Goal: Check status: Check status

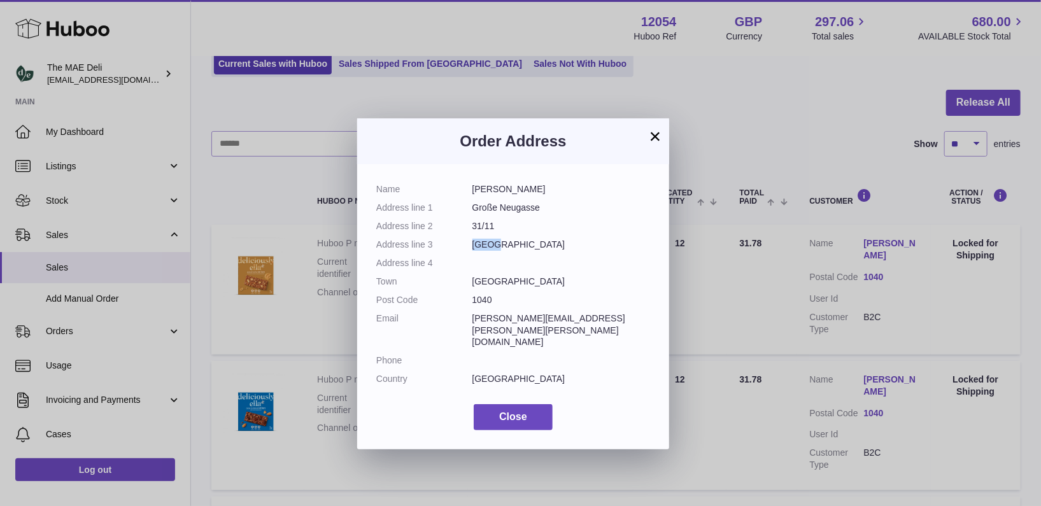
click at [652, 134] on button "×" at bounding box center [654, 136] width 15 height 15
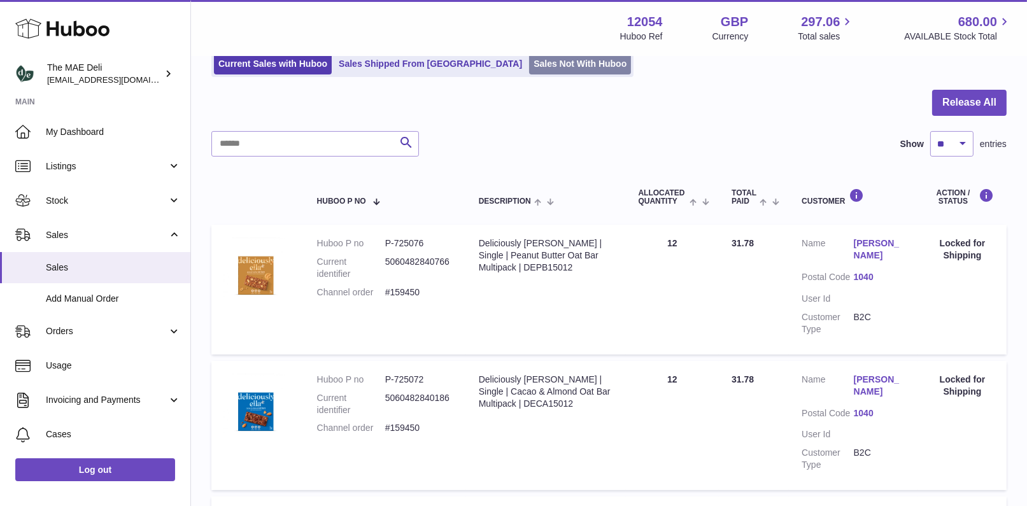
click at [529, 65] on link "Sales Not With Huboo" at bounding box center [580, 63] width 102 height 21
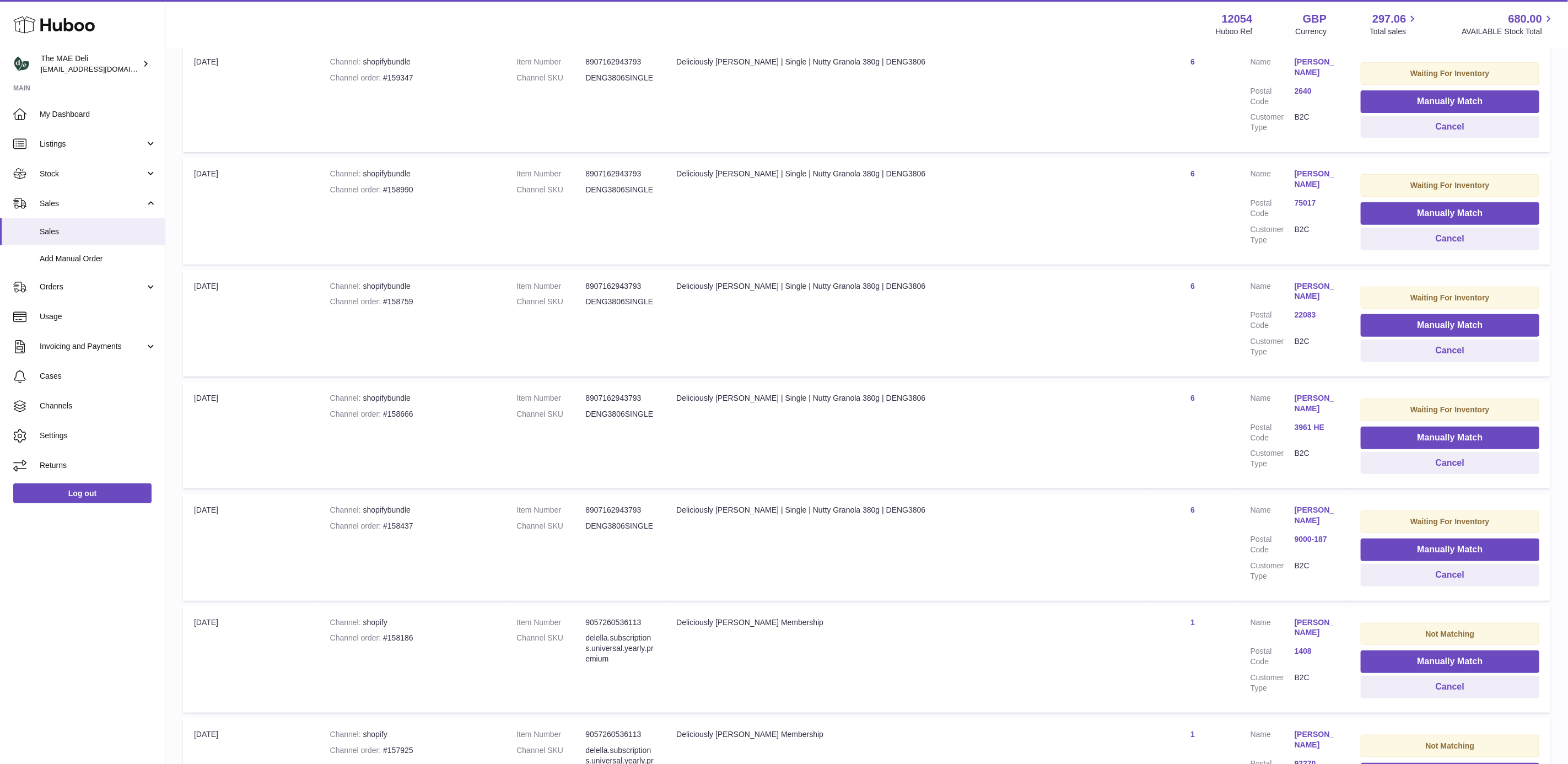
scroll to position [396, 0]
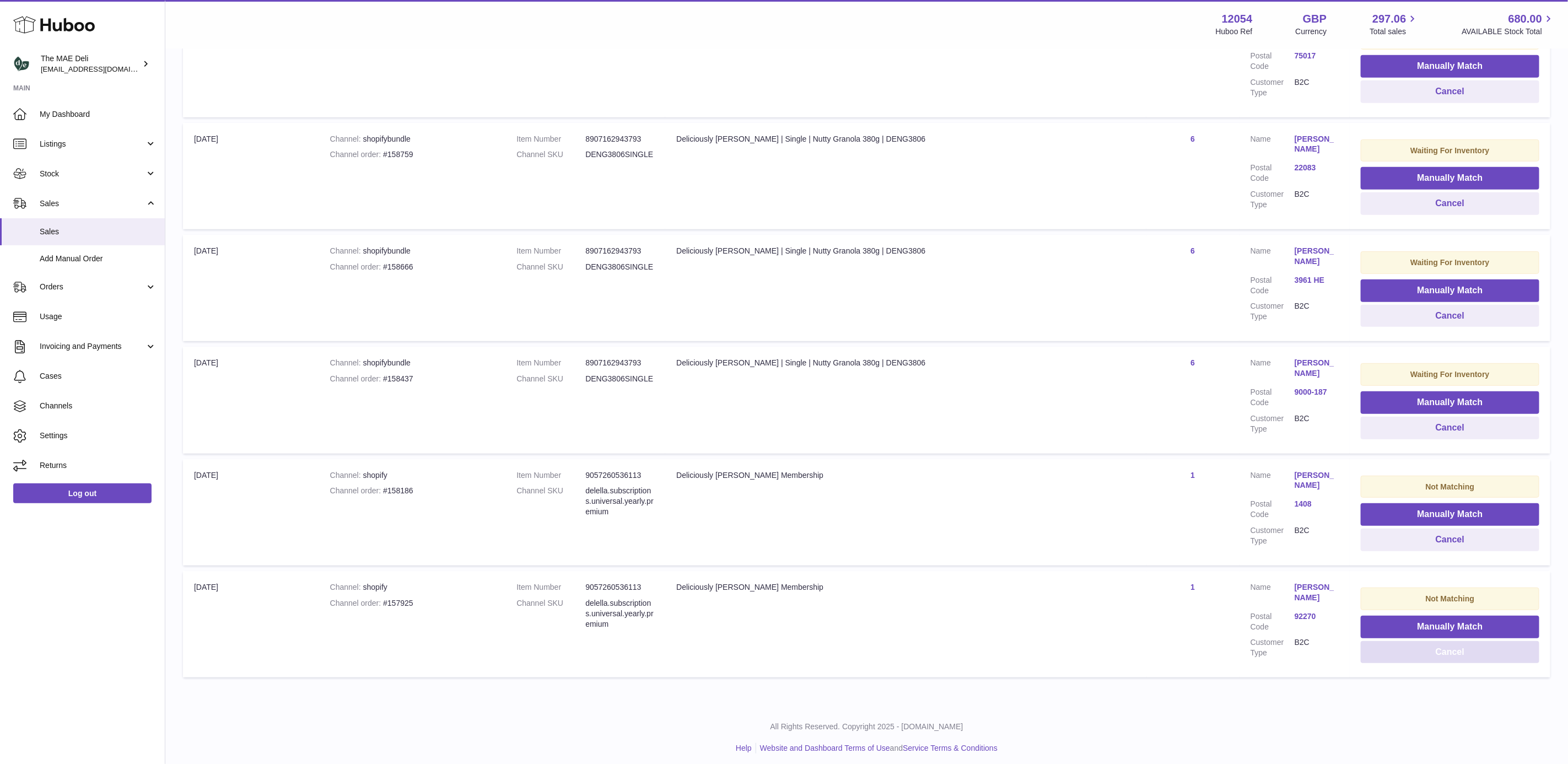
click at [900, 437] on button "Cancel" at bounding box center [1450, 652] width 178 height 23
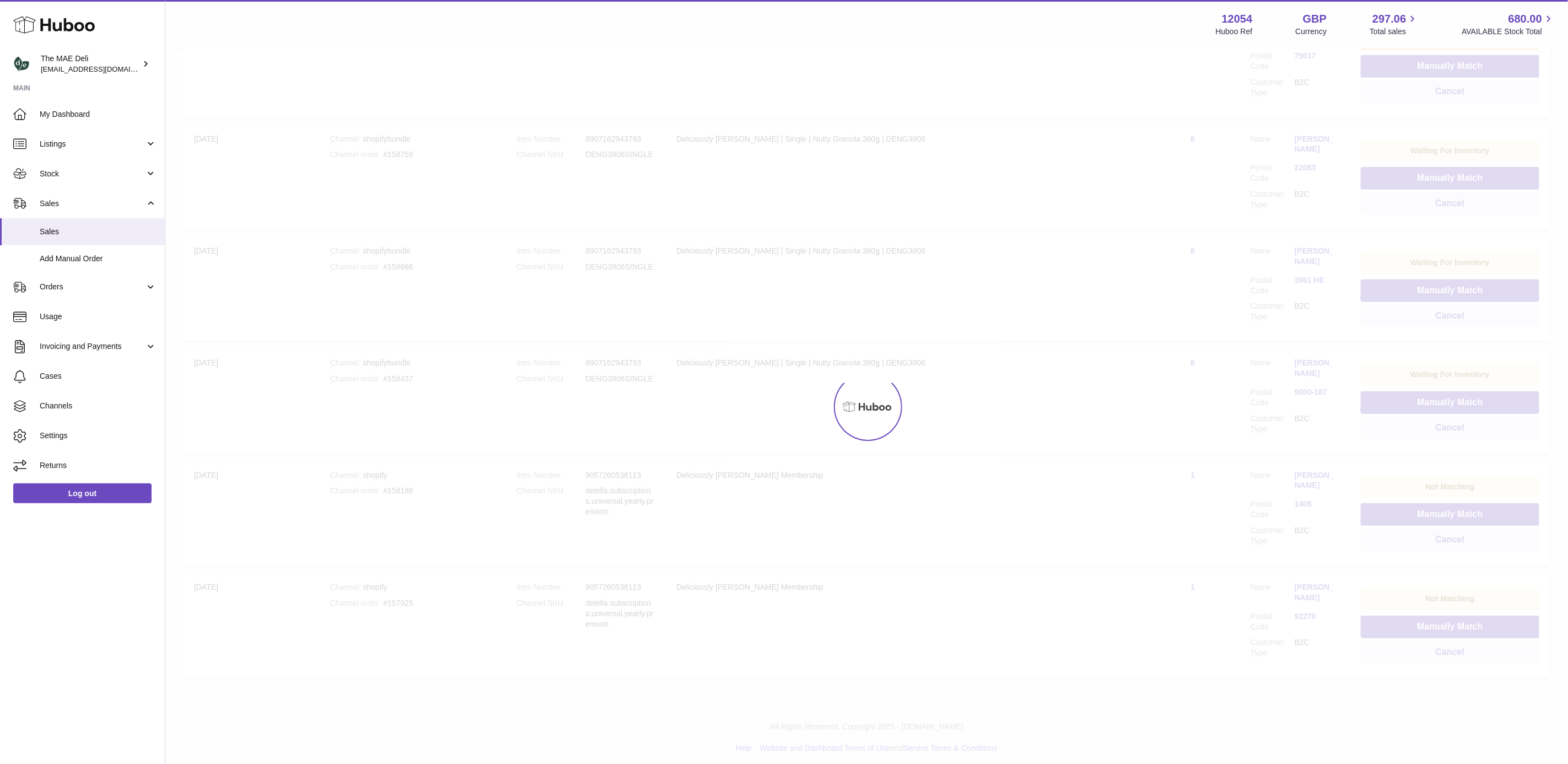
scroll to position [284, 0]
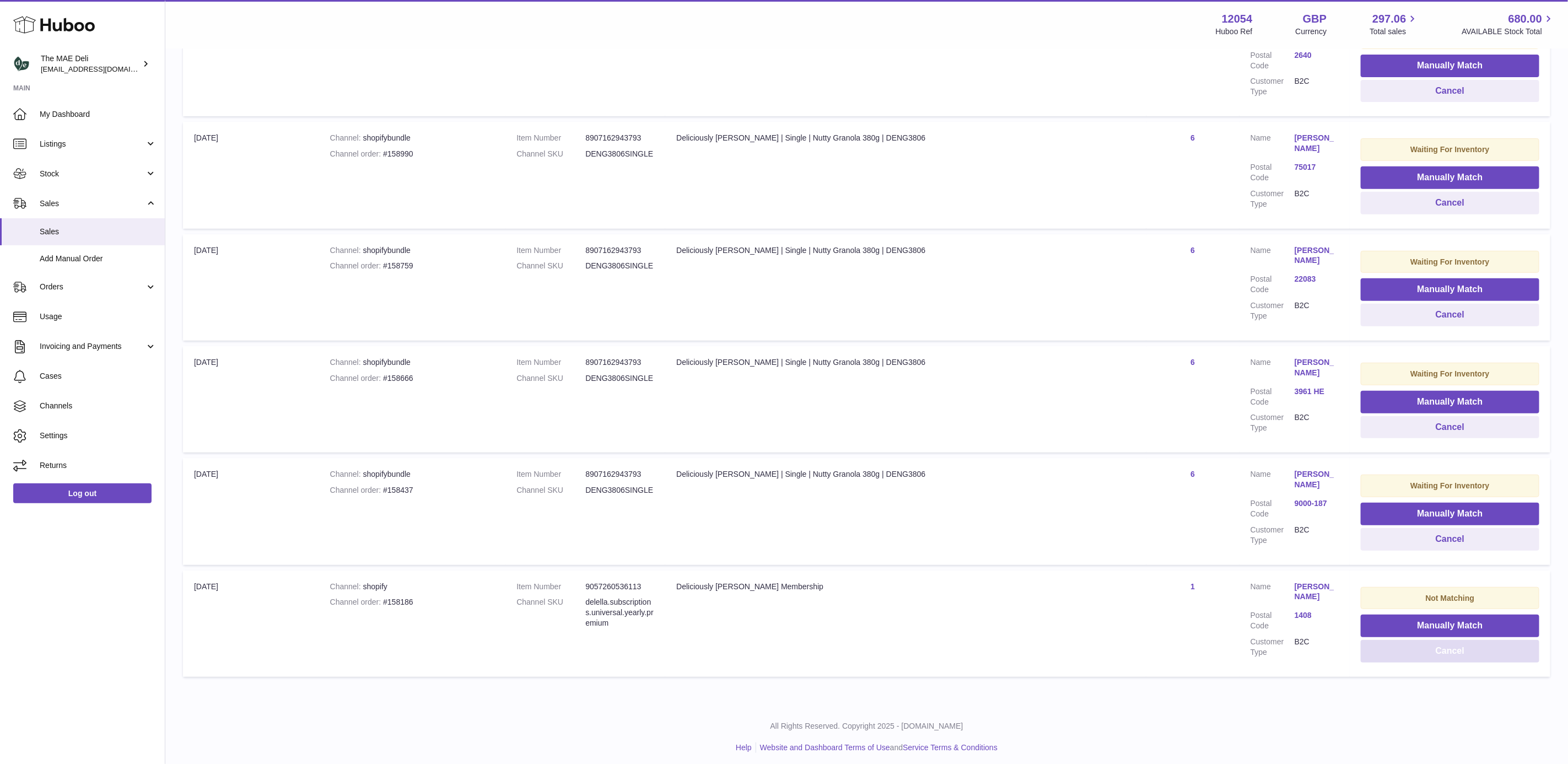
click at [900, 437] on button "Cancel" at bounding box center [1450, 651] width 178 height 23
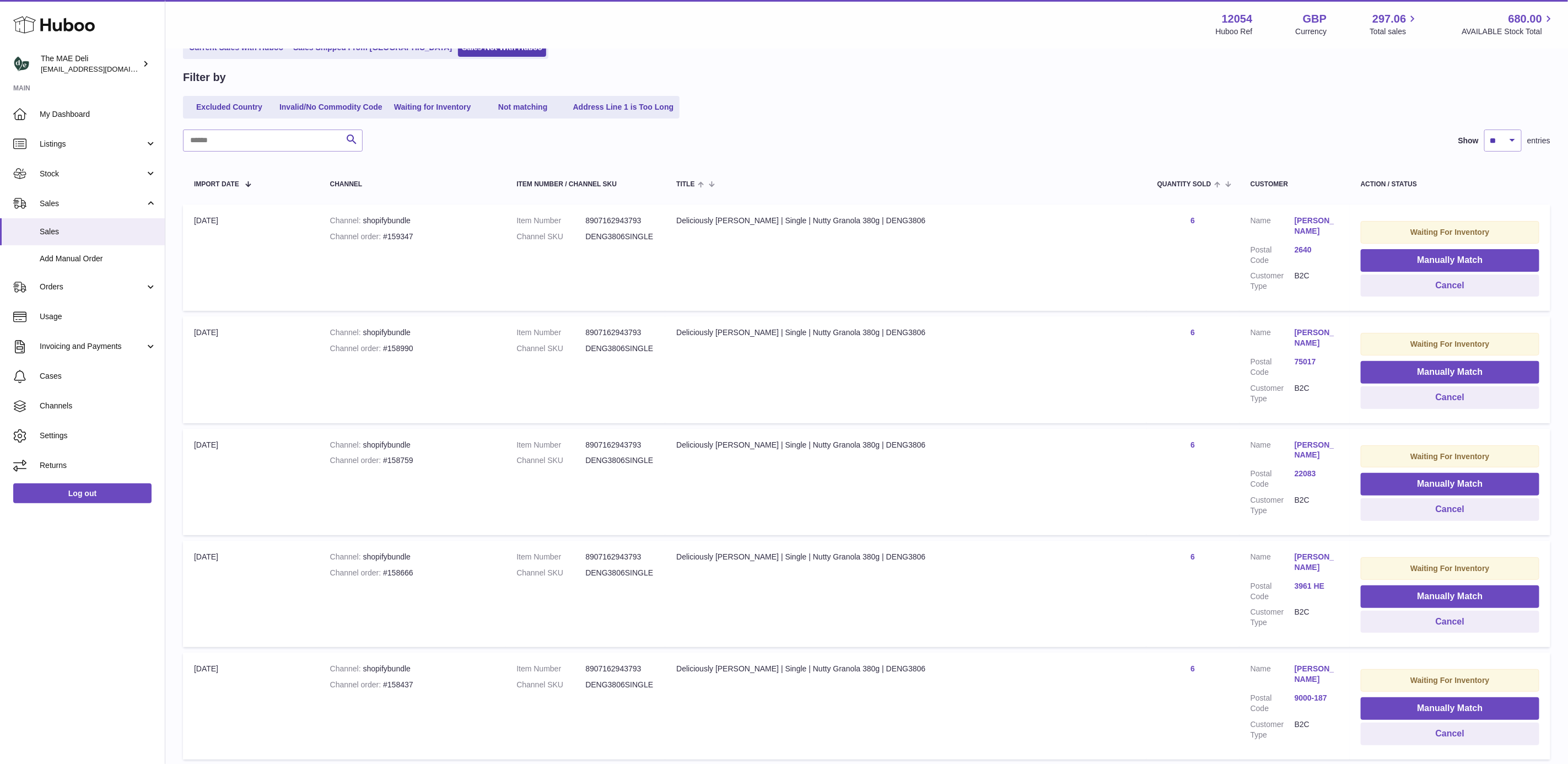
scroll to position [172, 0]
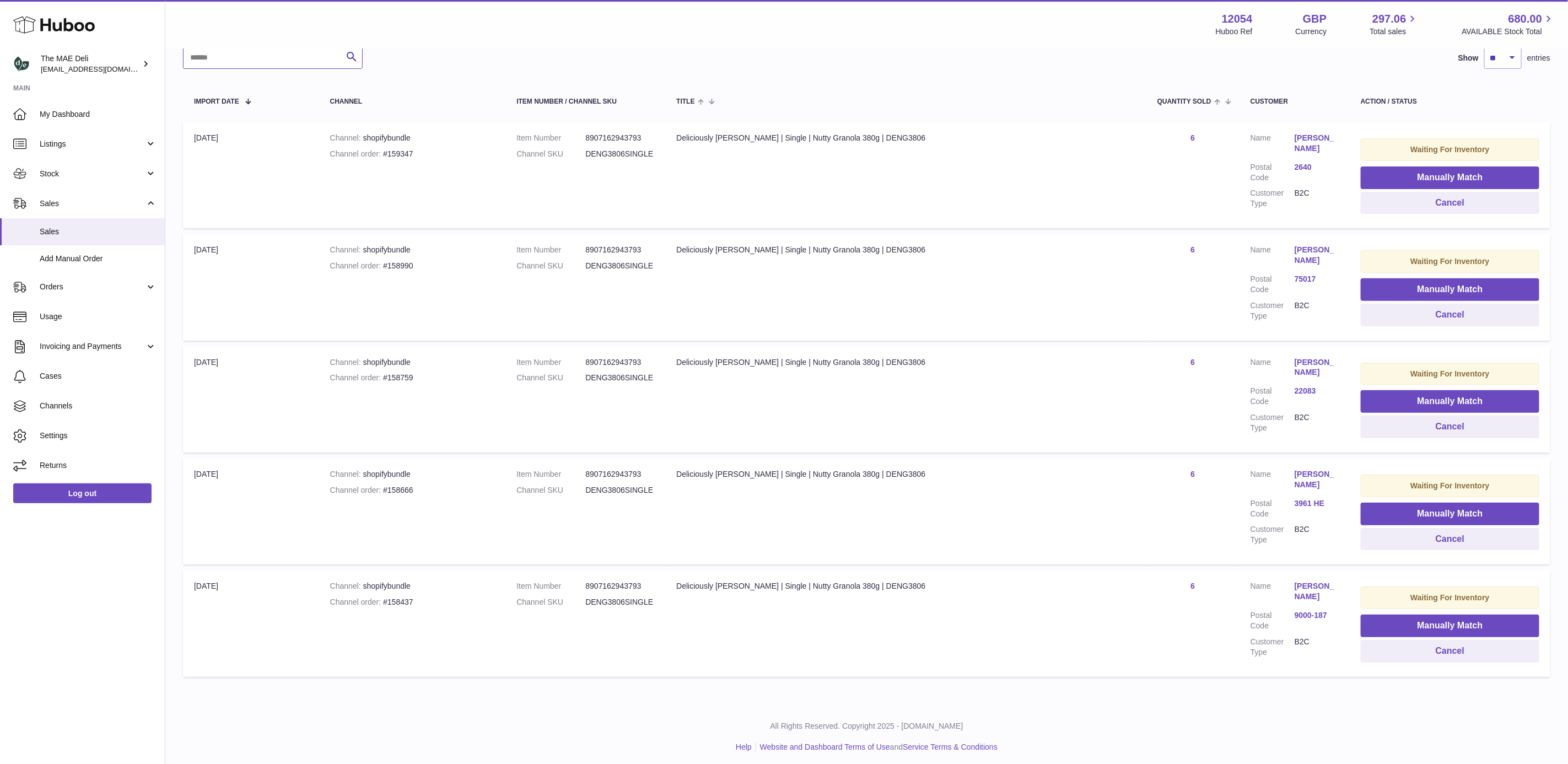
click at [205, 55] on input "text" at bounding box center [273, 57] width 180 height 22
paste input "******"
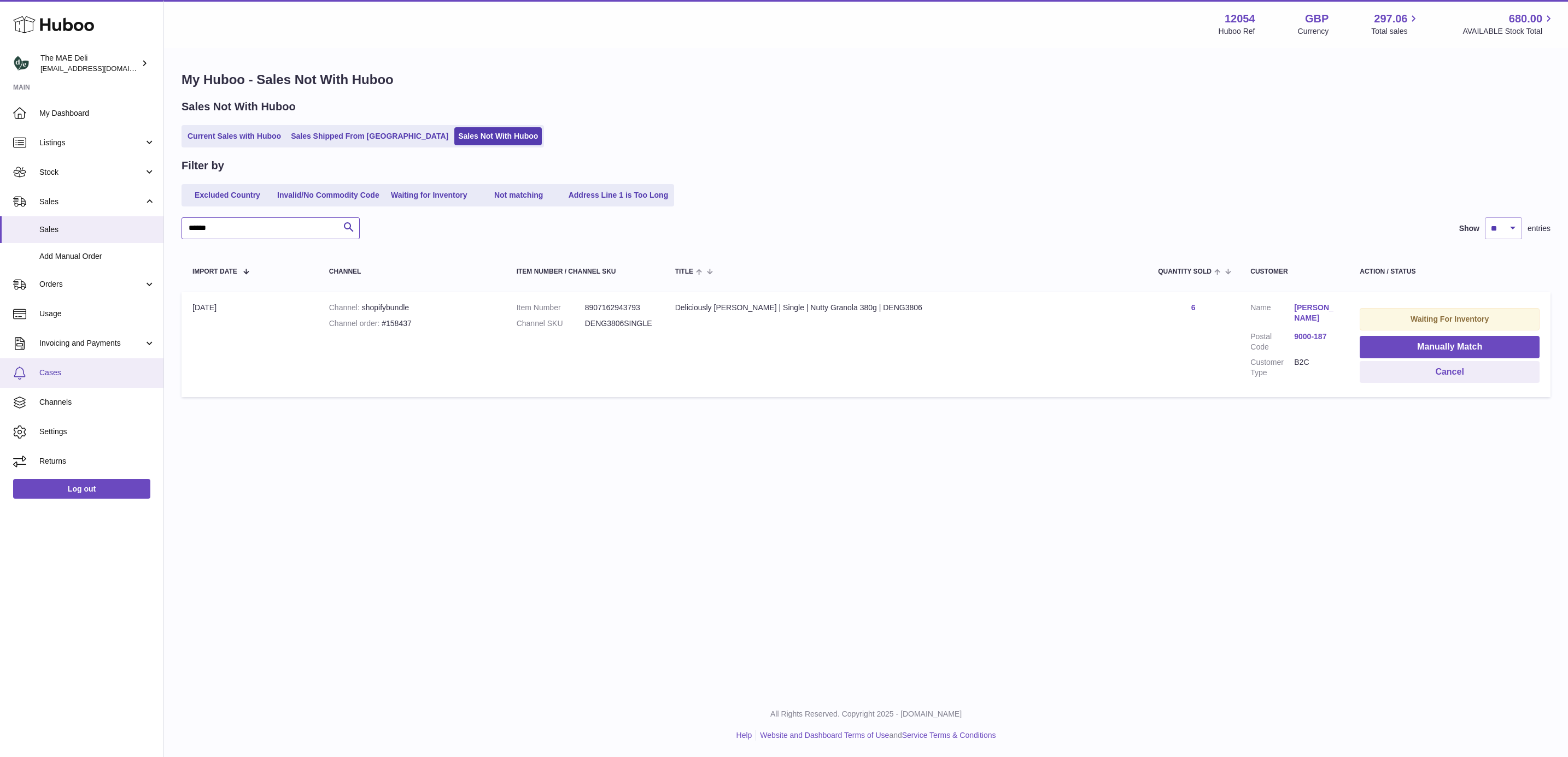
type input "******"
drag, startPoint x: 246, startPoint y: 227, endPoint x: 153, endPoint y: 223, distance: 93.1
click at [153, 223] on div "Huboo The MAE Deli logistics@deliciouslyella.com Main My Dashboard Listings Not…" at bounding box center [784, 378] width 1568 height 757
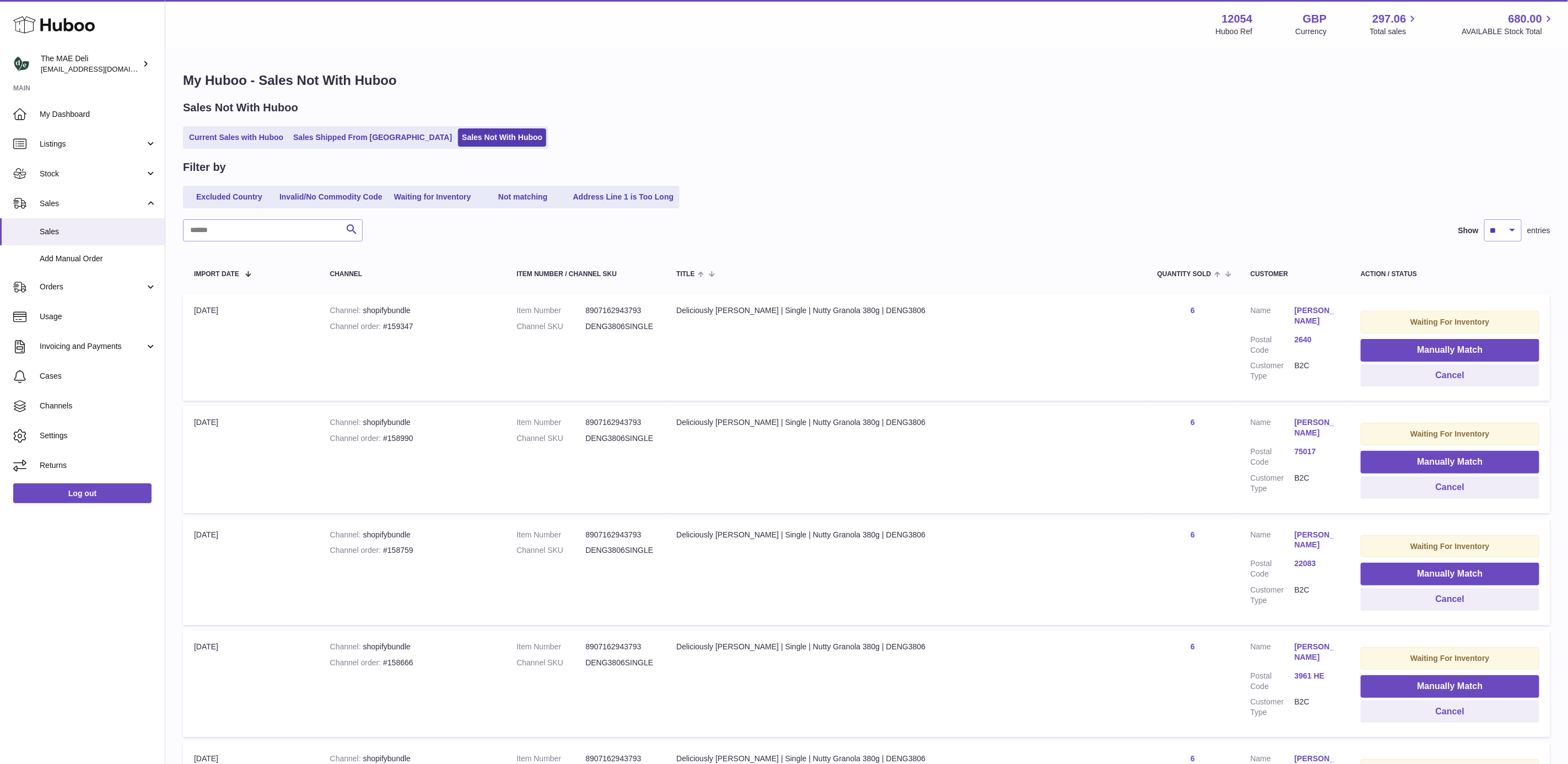
click at [418, 325] on div "Channel order #159347" at bounding box center [412, 327] width 165 height 10
copy div "159347"
click at [417, 435] on div "Channel order #158990" at bounding box center [412, 438] width 165 height 10
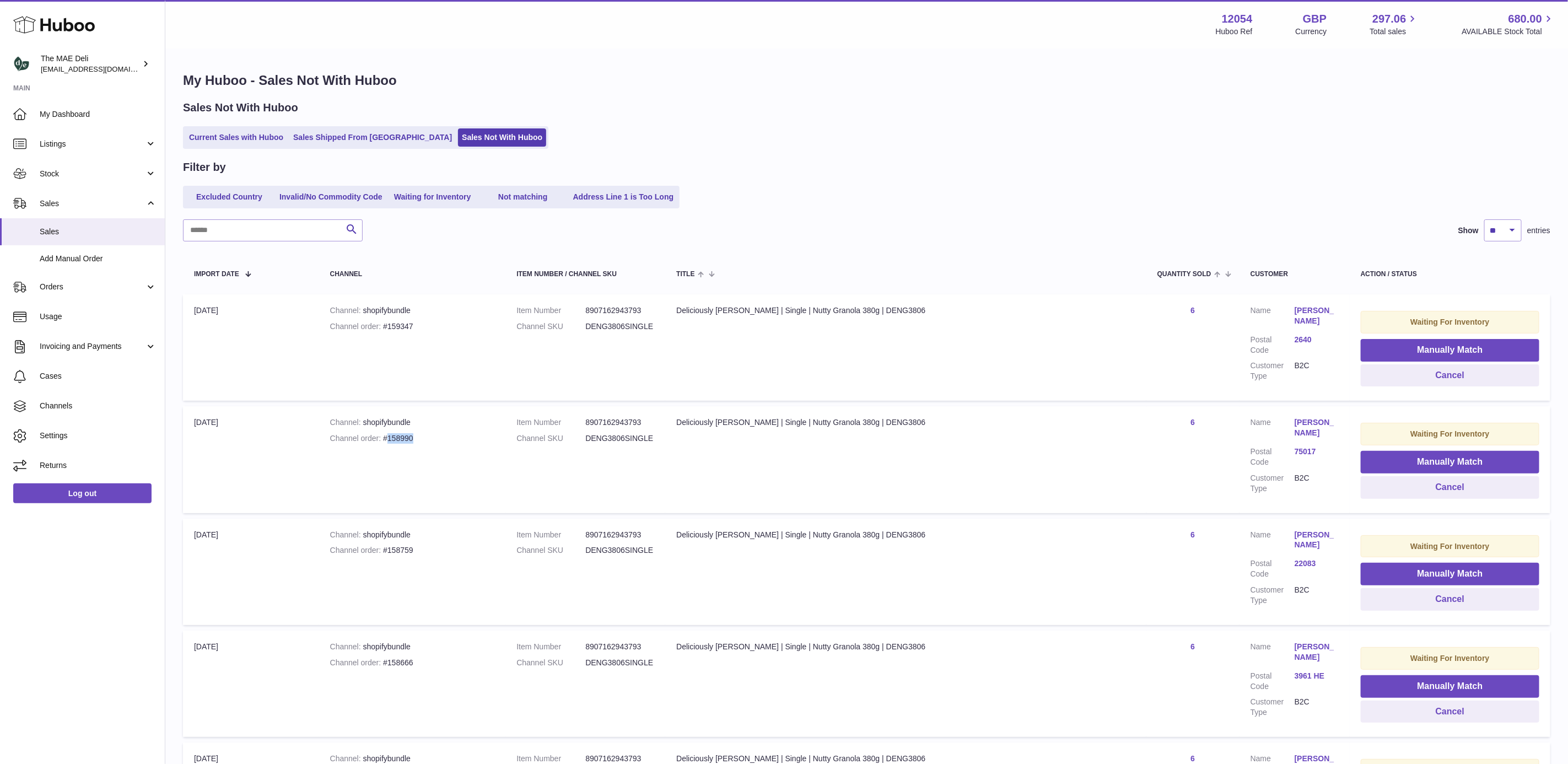
copy div "158990"
click at [415, 437] on div "Channel order #158759" at bounding box center [412, 551] width 165 height 10
copy div "158759"
click at [416, 437] on div "Channel order #158666" at bounding box center [412, 663] width 165 height 10
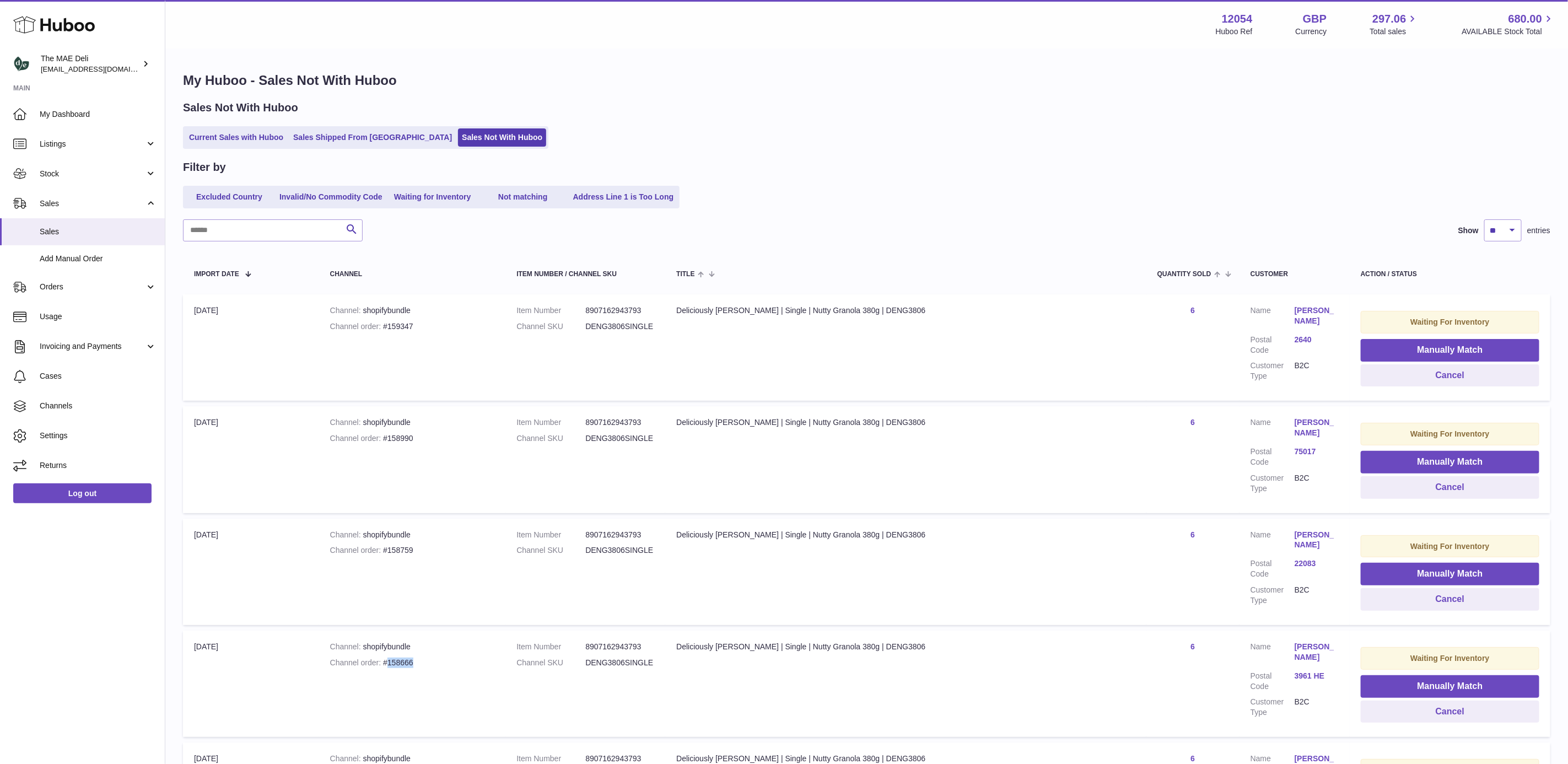
click at [416, 437] on div "Channel order #158666" at bounding box center [412, 663] width 165 height 10
copy div "158666"
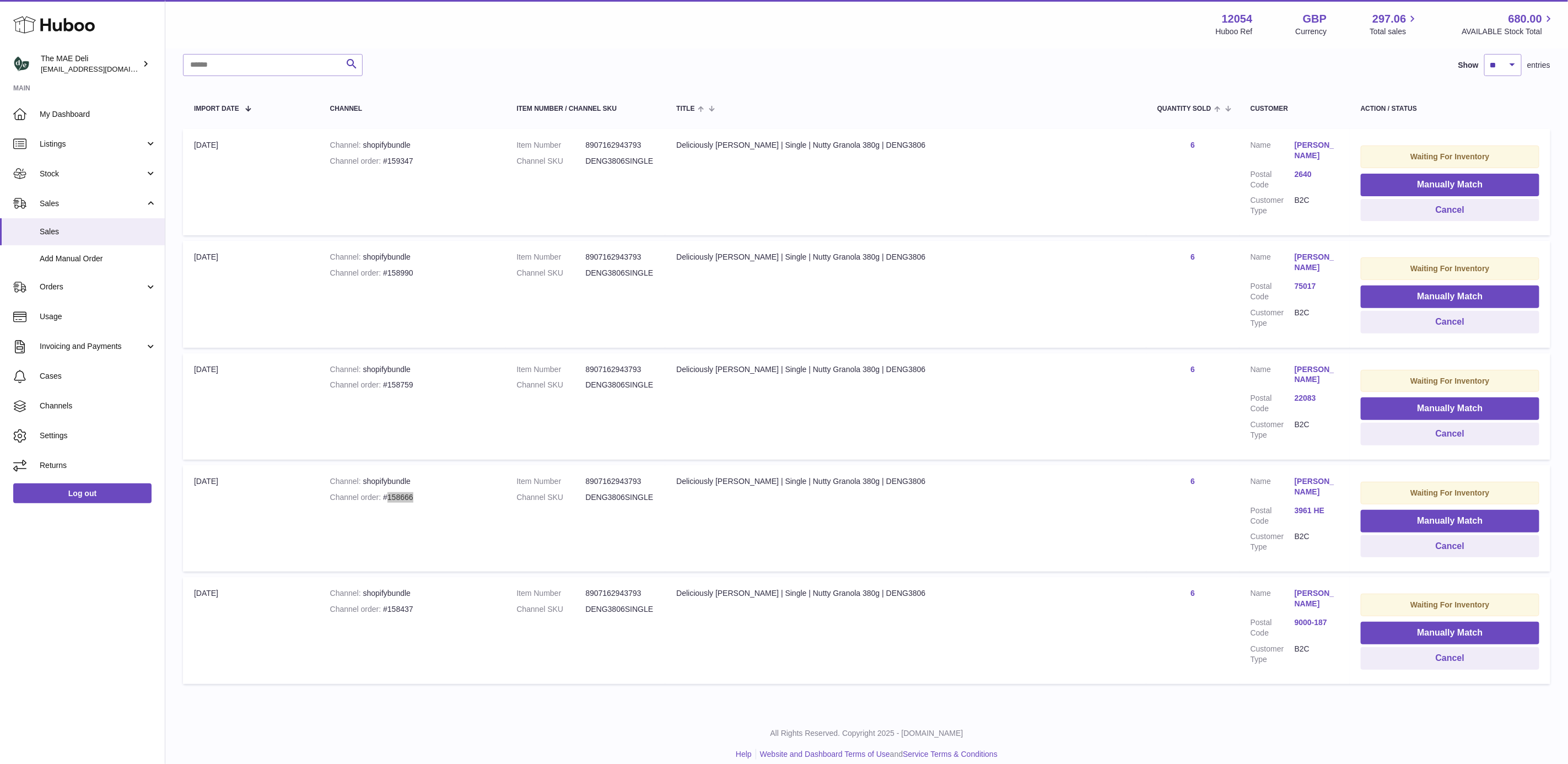
scroll to position [172, 0]
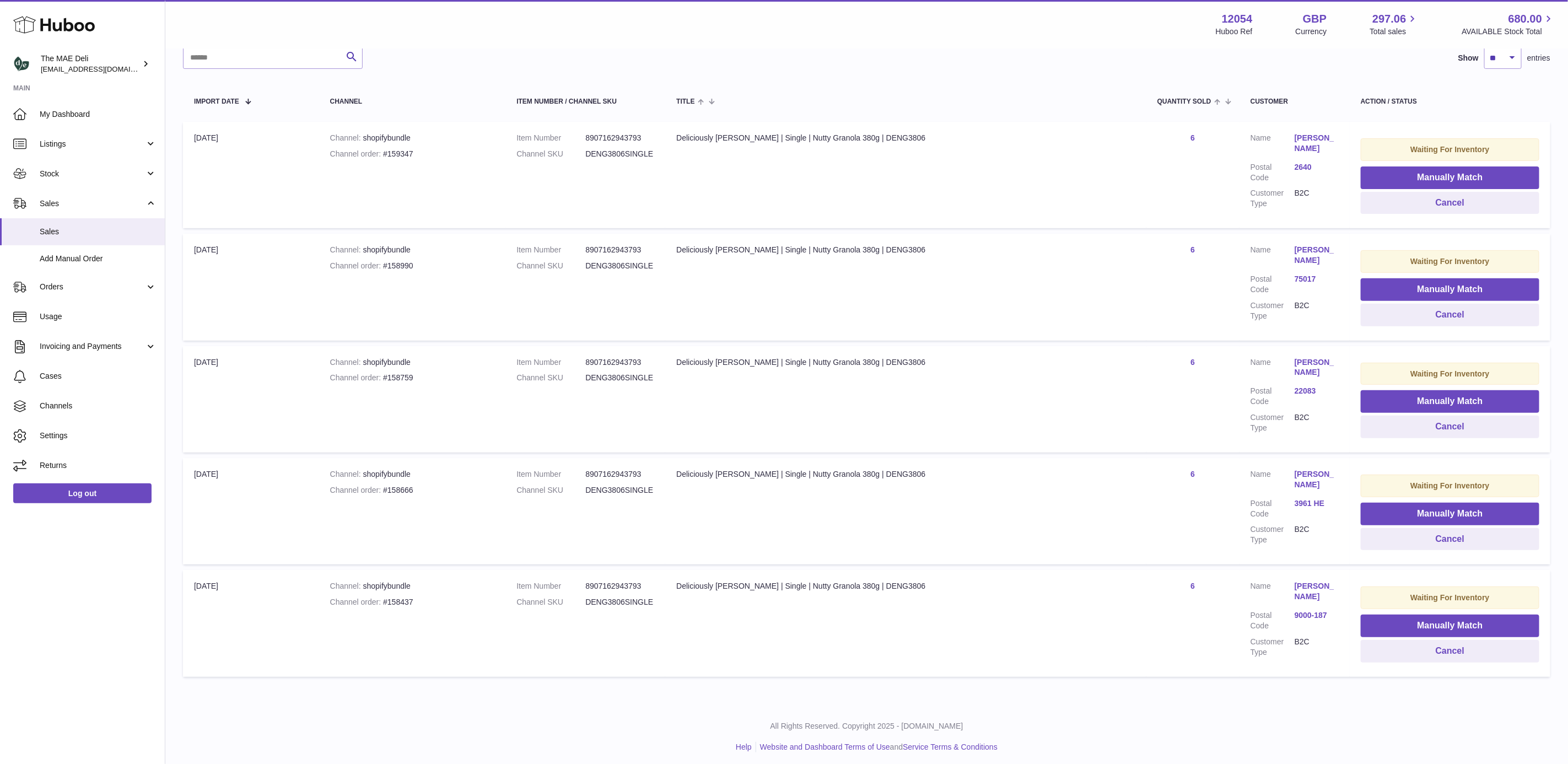
click at [412, 437] on div "Channel order #158437" at bounding box center [412, 602] width 165 height 10
copy div "158437"
drag, startPoint x: 705, startPoint y: 469, endPoint x: 783, endPoint y: 473, distance: 78.1
click at [783, 437] on td "Title Deliciously Ella | Single | Nutty Granola 380g | DENG3806" at bounding box center [905, 511] width 481 height 107
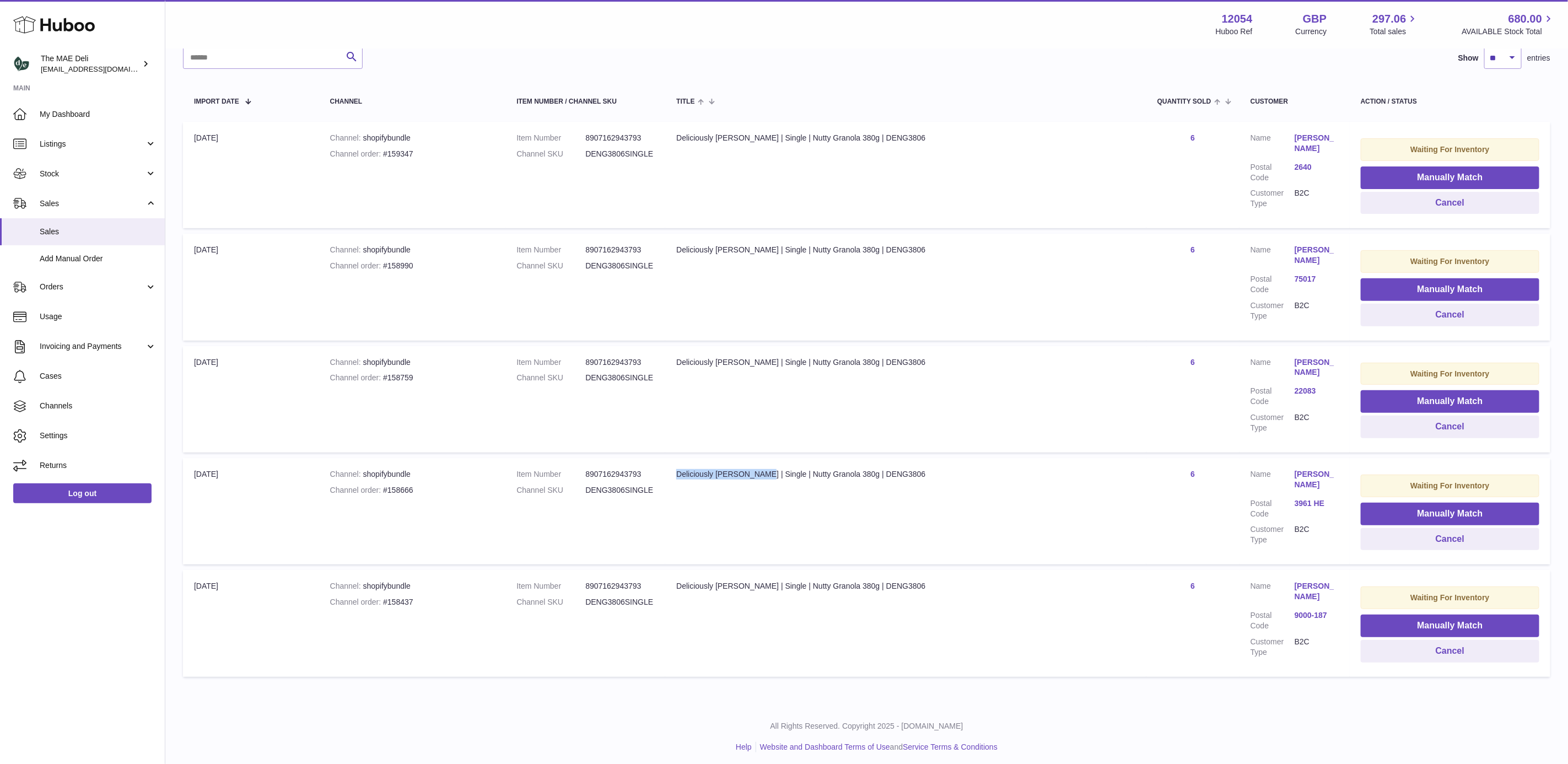
drag, startPoint x: 783, startPoint y: 473, endPoint x: 781, endPoint y: 515, distance: 42.0
click at [772, 437] on td "Title Deliciously Ella | Single | Nutty Granola 380g | DENG3806" at bounding box center [905, 511] width 481 height 107
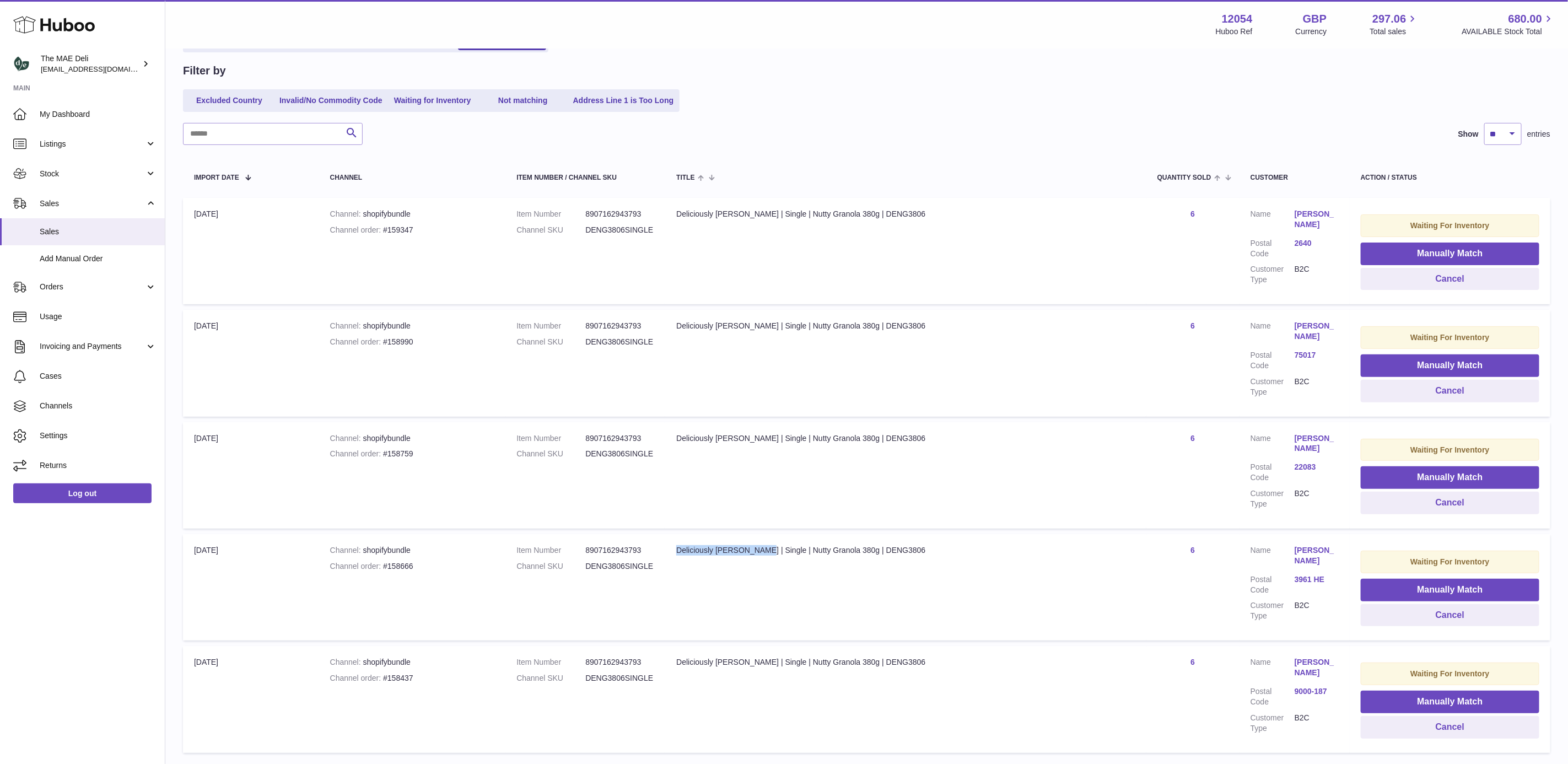
scroll to position [7, 0]
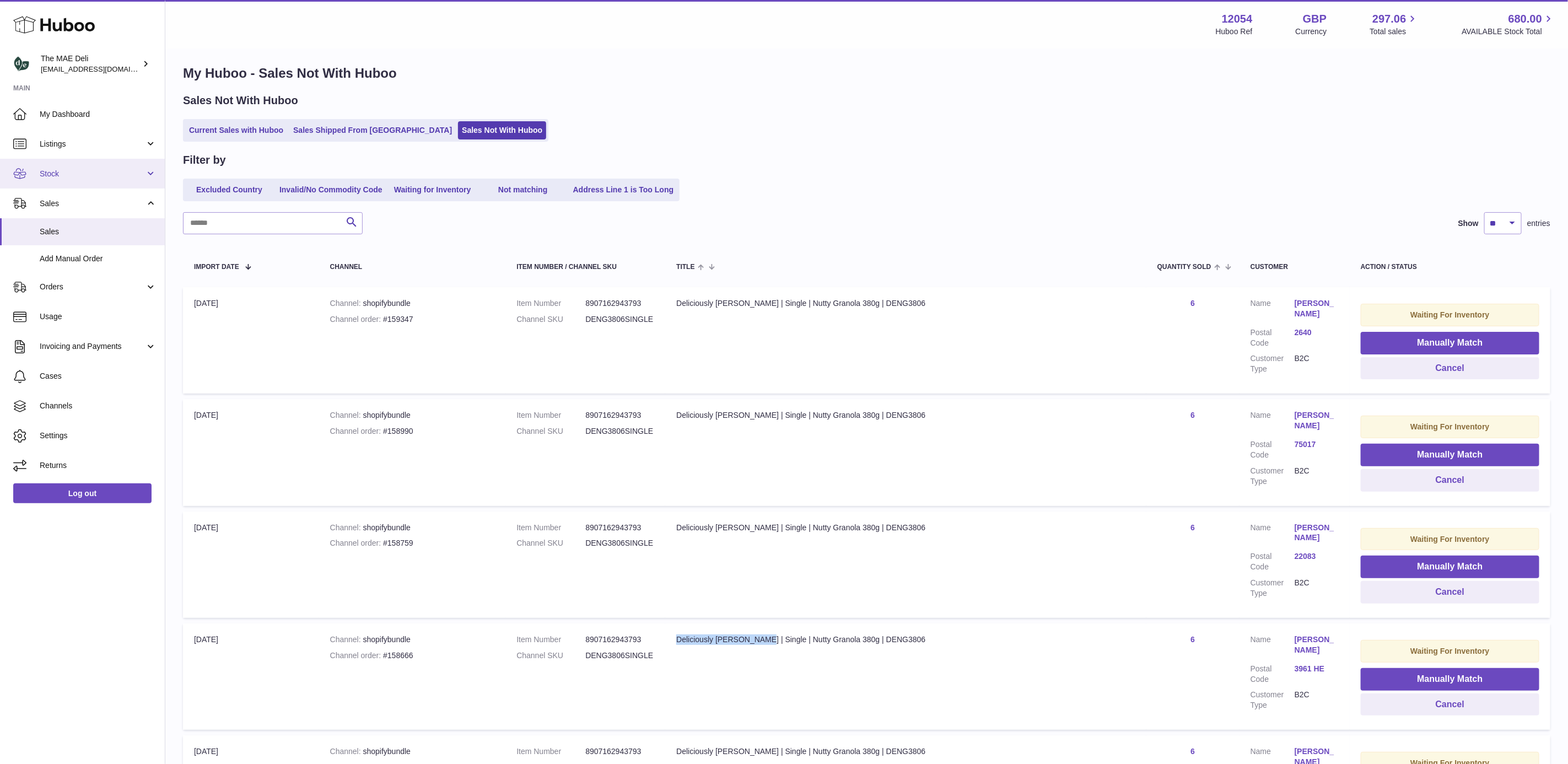
drag, startPoint x: 81, startPoint y: 172, endPoint x: 80, endPoint y: 187, distance: 15.0
click at [81, 172] on span "Stock" at bounding box center [93, 174] width 106 height 10
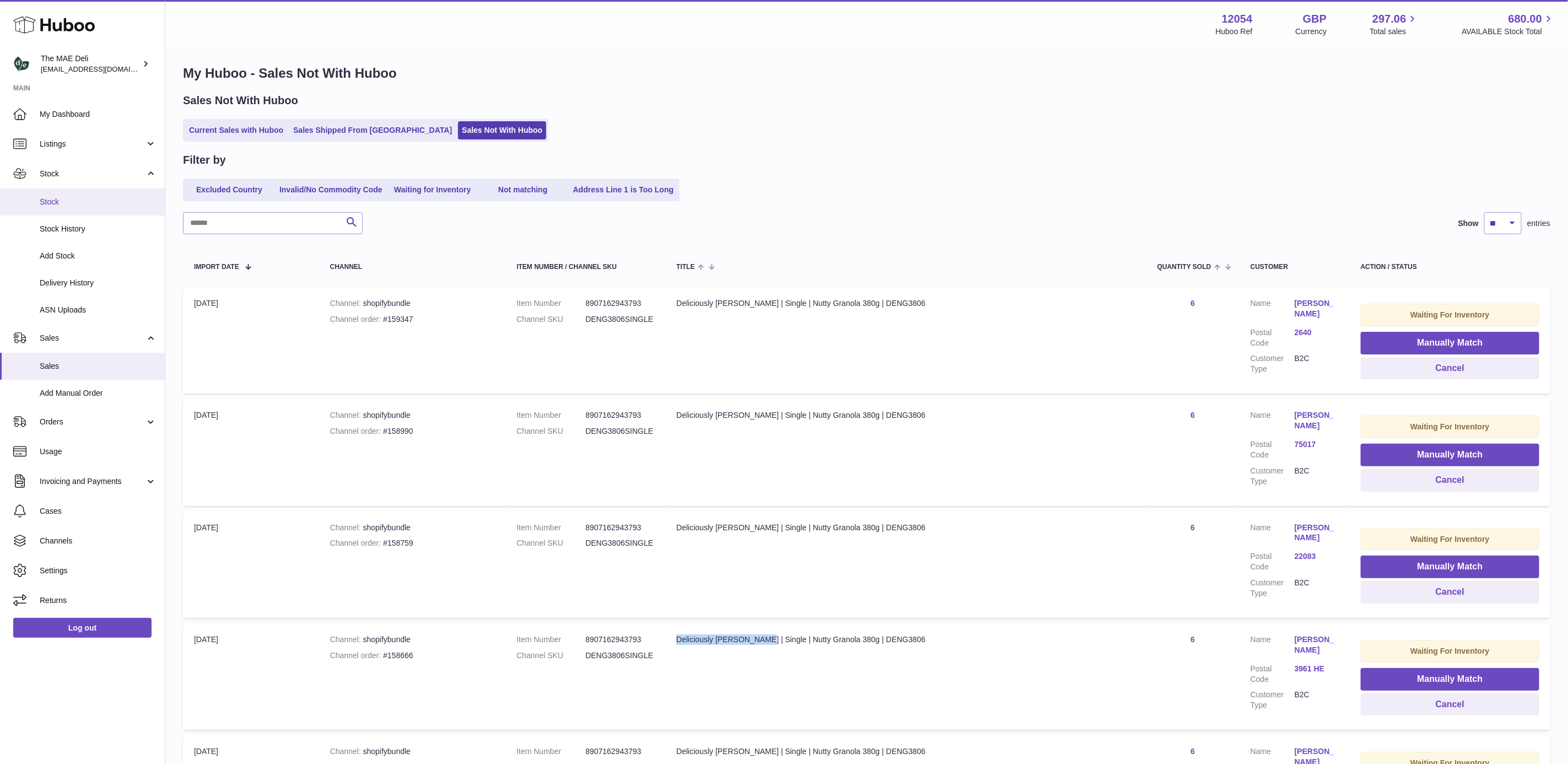
click at [72, 204] on span "Stock" at bounding box center [98, 202] width 117 height 10
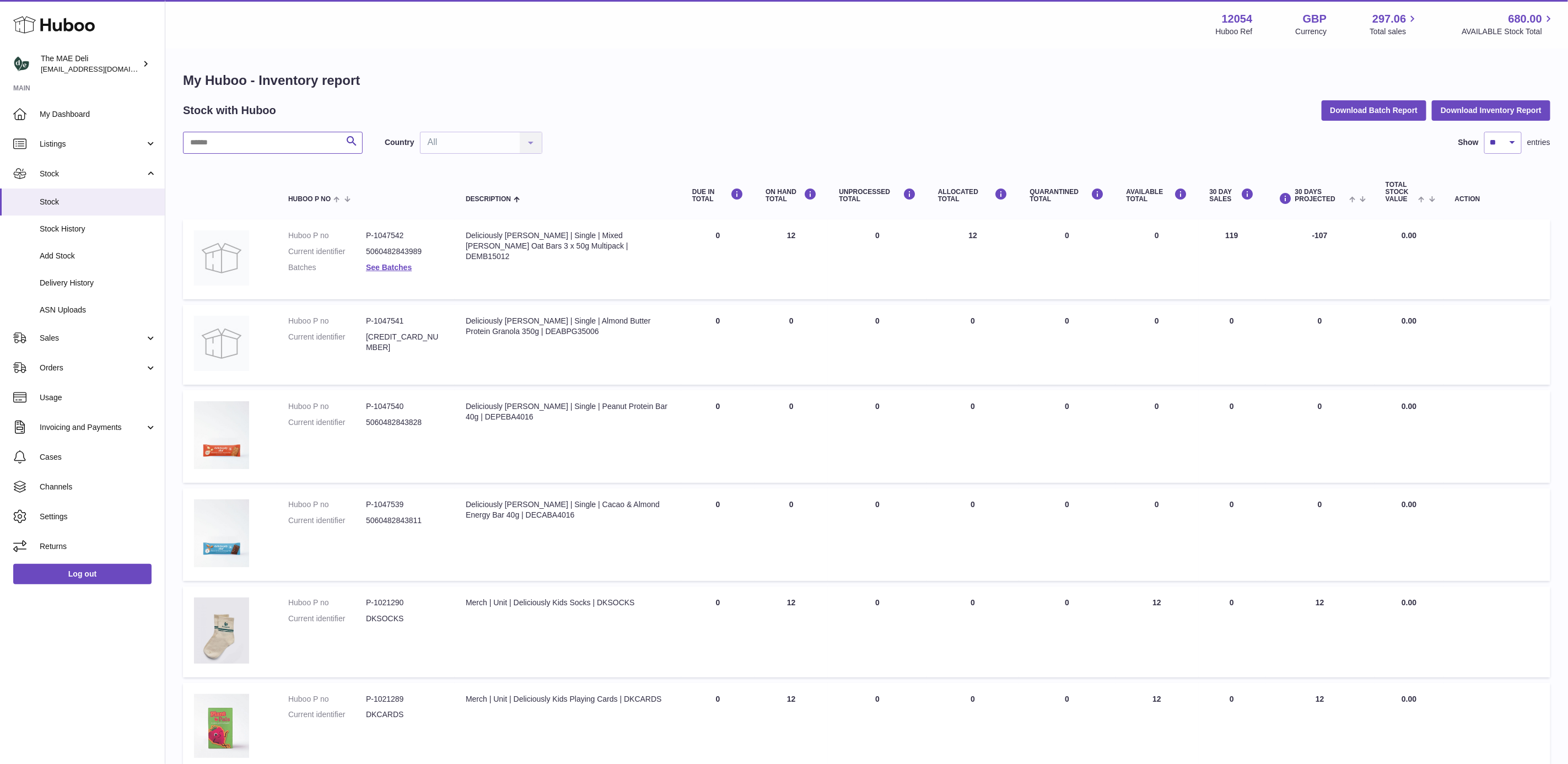
click at [268, 143] on input "text" at bounding box center [273, 142] width 180 height 22
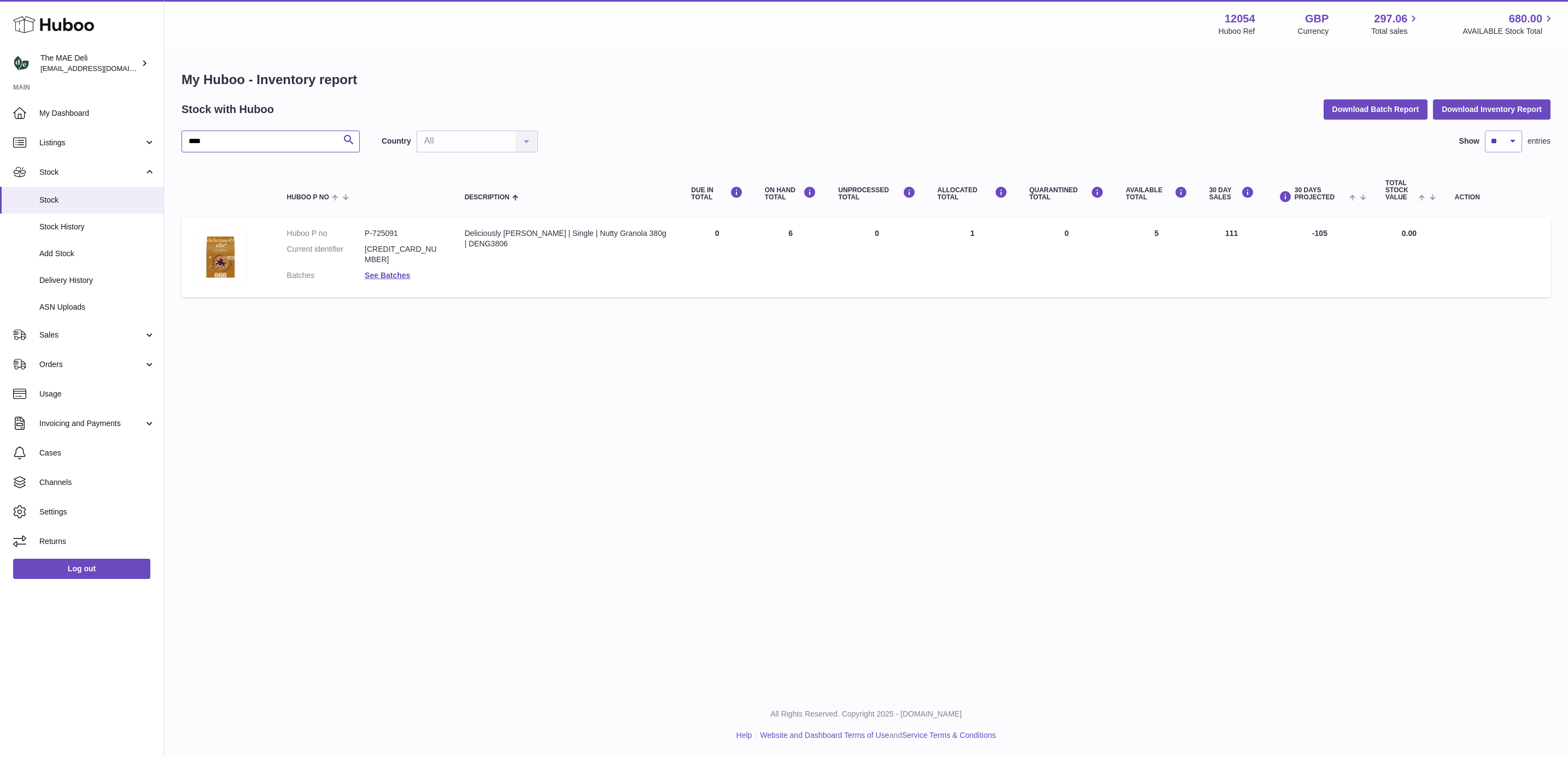
type input "****"
drag, startPoint x: 964, startPoint y: 232, endPoint x: 950, endPoint y: 233, distance: 14.0
click at [950, 233] on td "ALLOCATED Total 1" at bounding box center [972, 257] width 92 height 80
click at [768, 330] on div "Menu Huboo 12054 Huboo Ref GBP Currency 297.06 Total sales 680.00 AVAILABLE Sto…" at bounding box center [866, 346] width 1404 height 693
click at [258, 141] on input "****" at bounding box center [270, 141] width 179 height 21
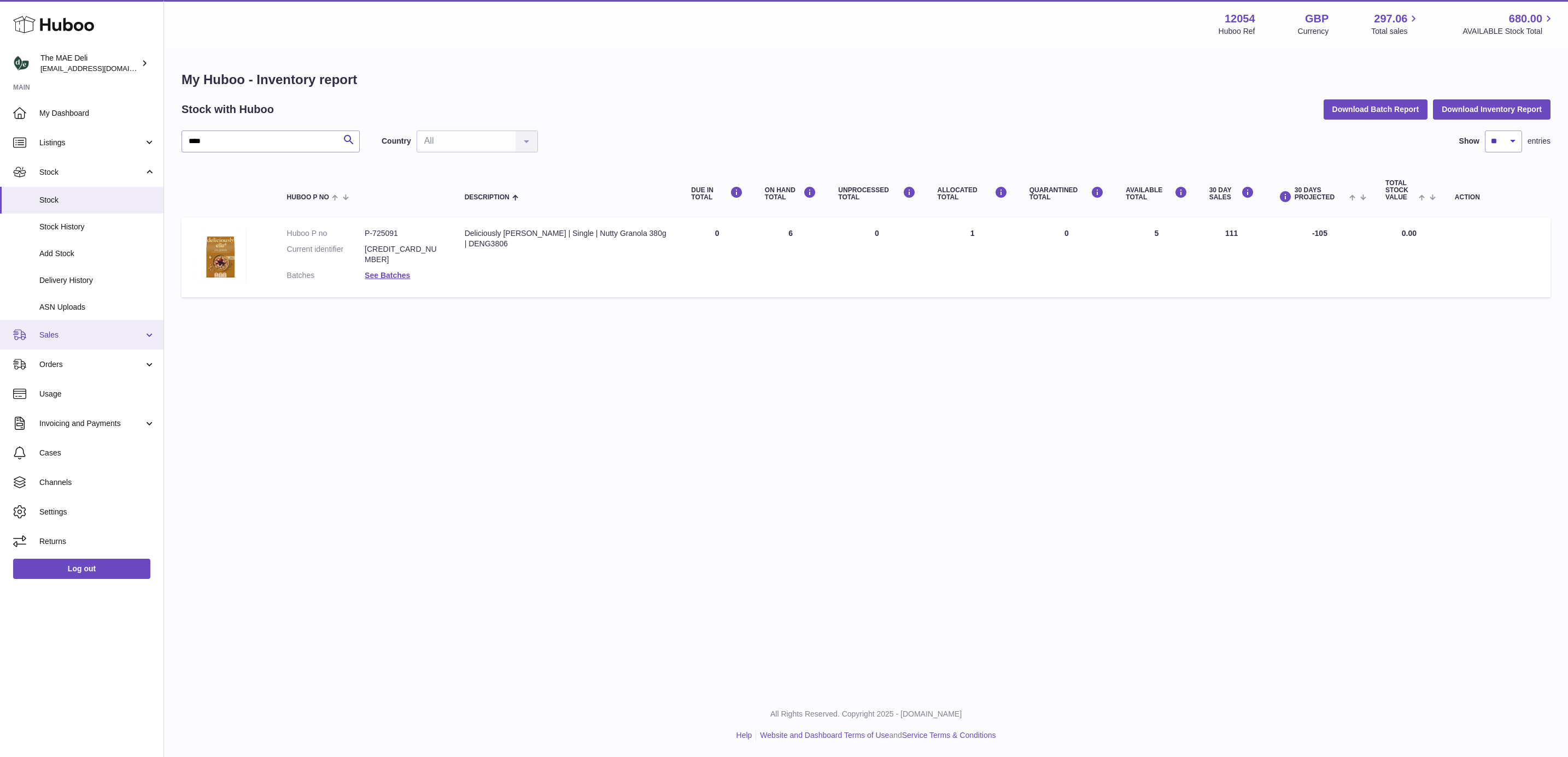
click at [76, 329] on link "Sales" at bounding box center [82, 335] width 163 height 29
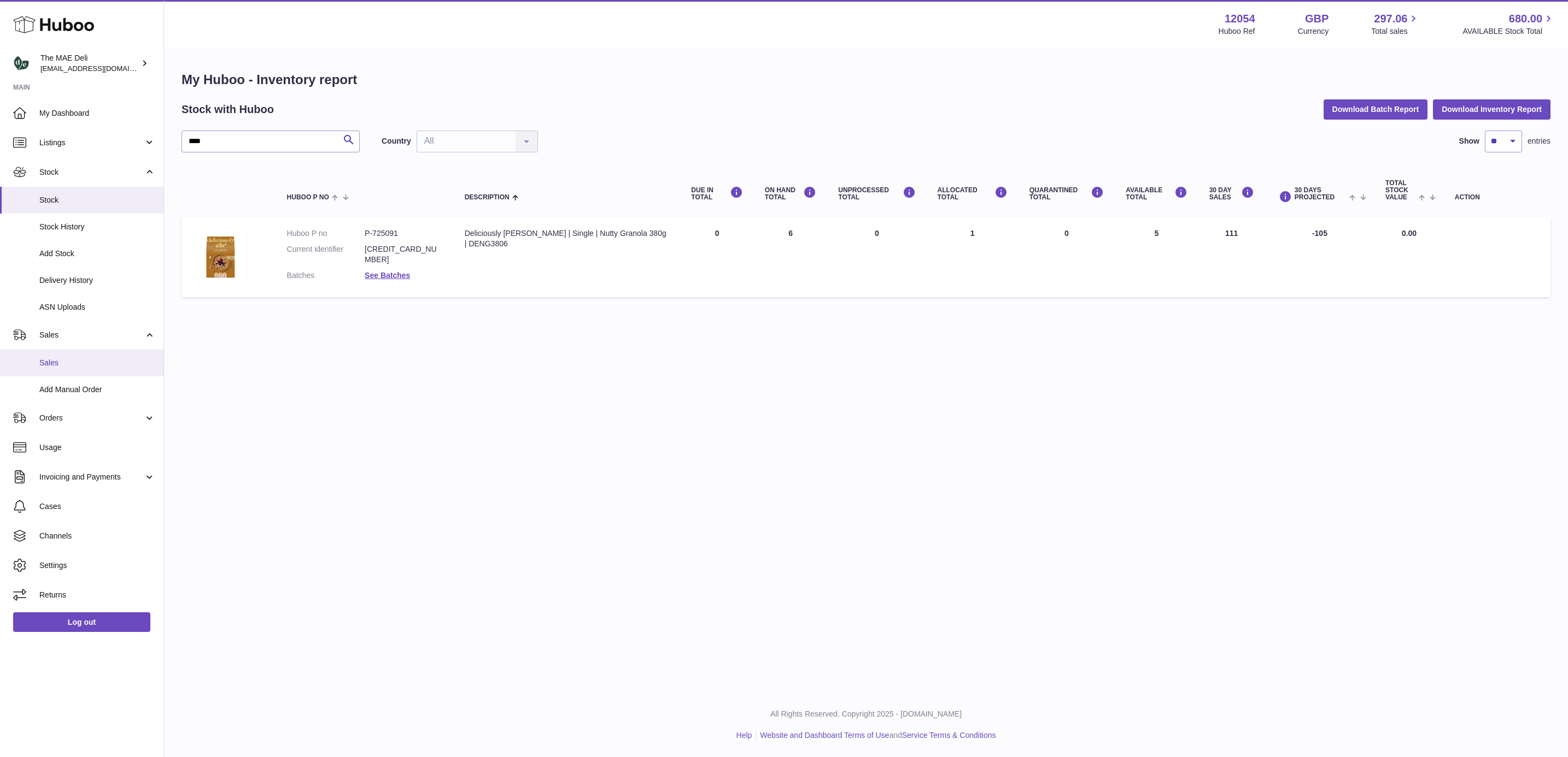
click at [70, 362] on span "Sales" at bounding box center [97, 363] width 116 height 10
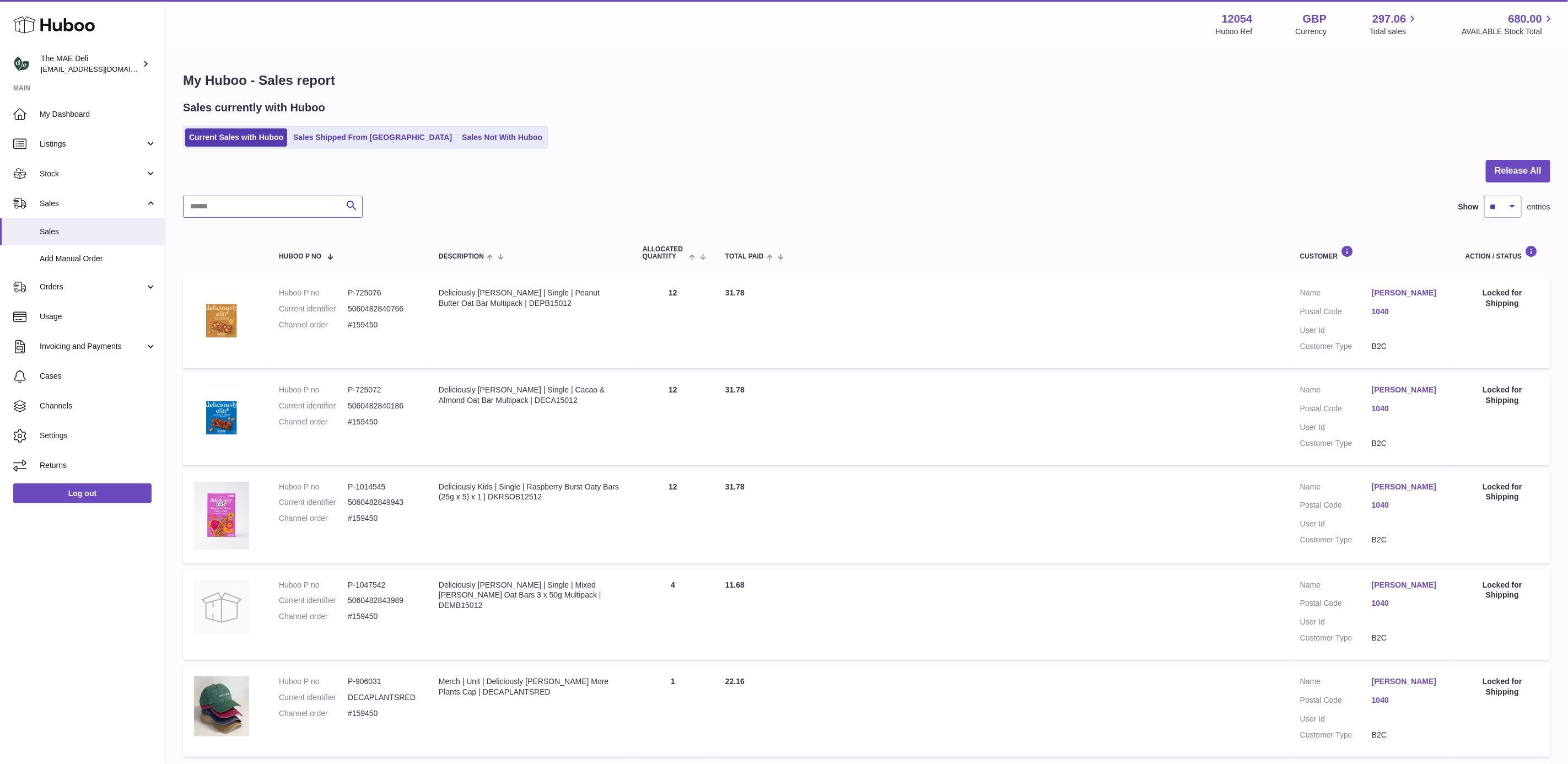
click at [247, 203] on input "text" at bounding box center [273, 206] width 180 height 22
type input "*"
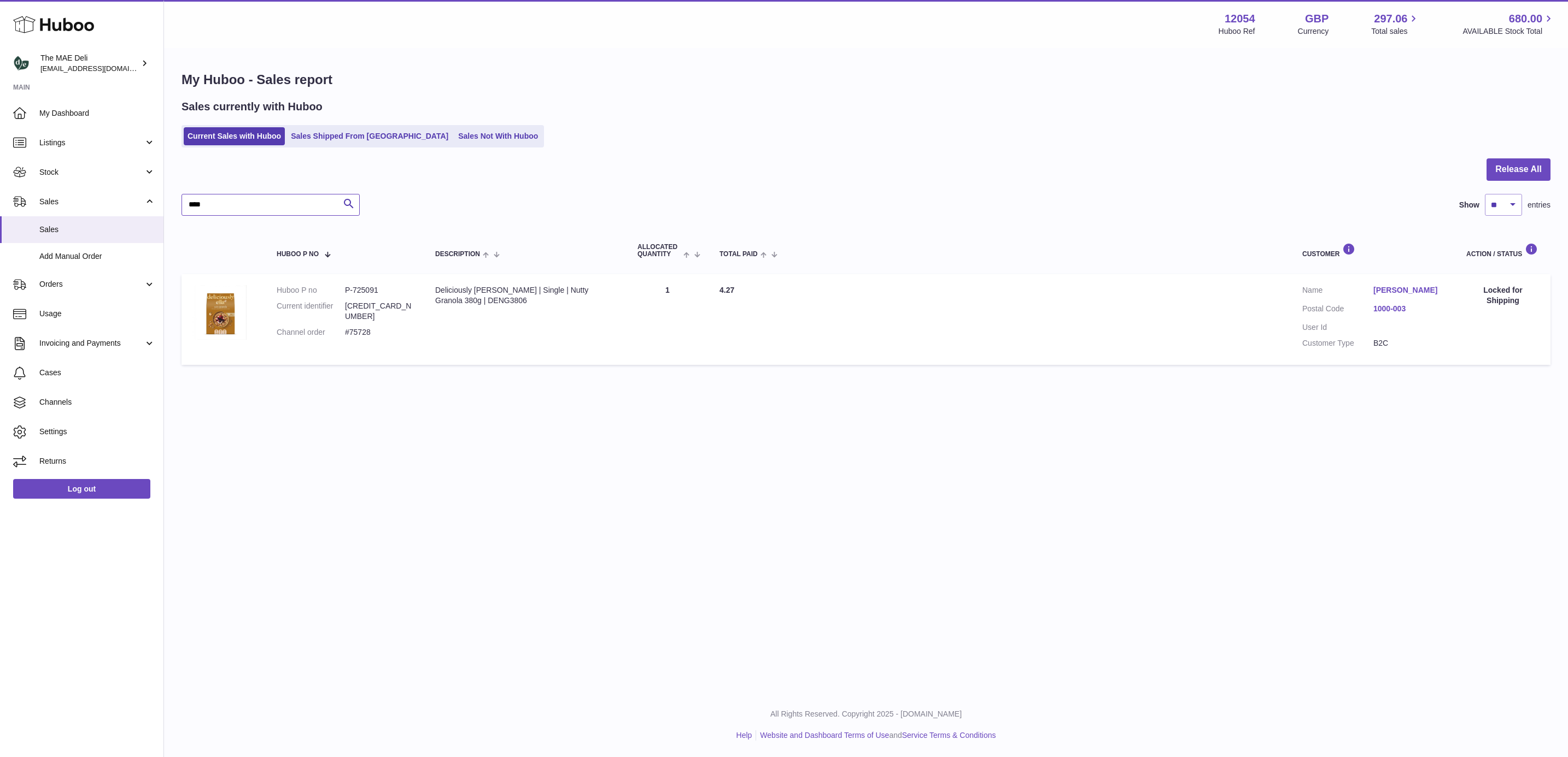
type input "****"
click at [360, 327] on dd "#75728" at bounding box center [380, 332] width 69 height 10
copy dd "75728"
click at [577, 503] on div "Menu Huboo 12054 Huboo Ref GBP Currency 297.06 Total sales 680.00 AVAILABLE Sto…" at bounding box center [866, 346] width 1404 height 693
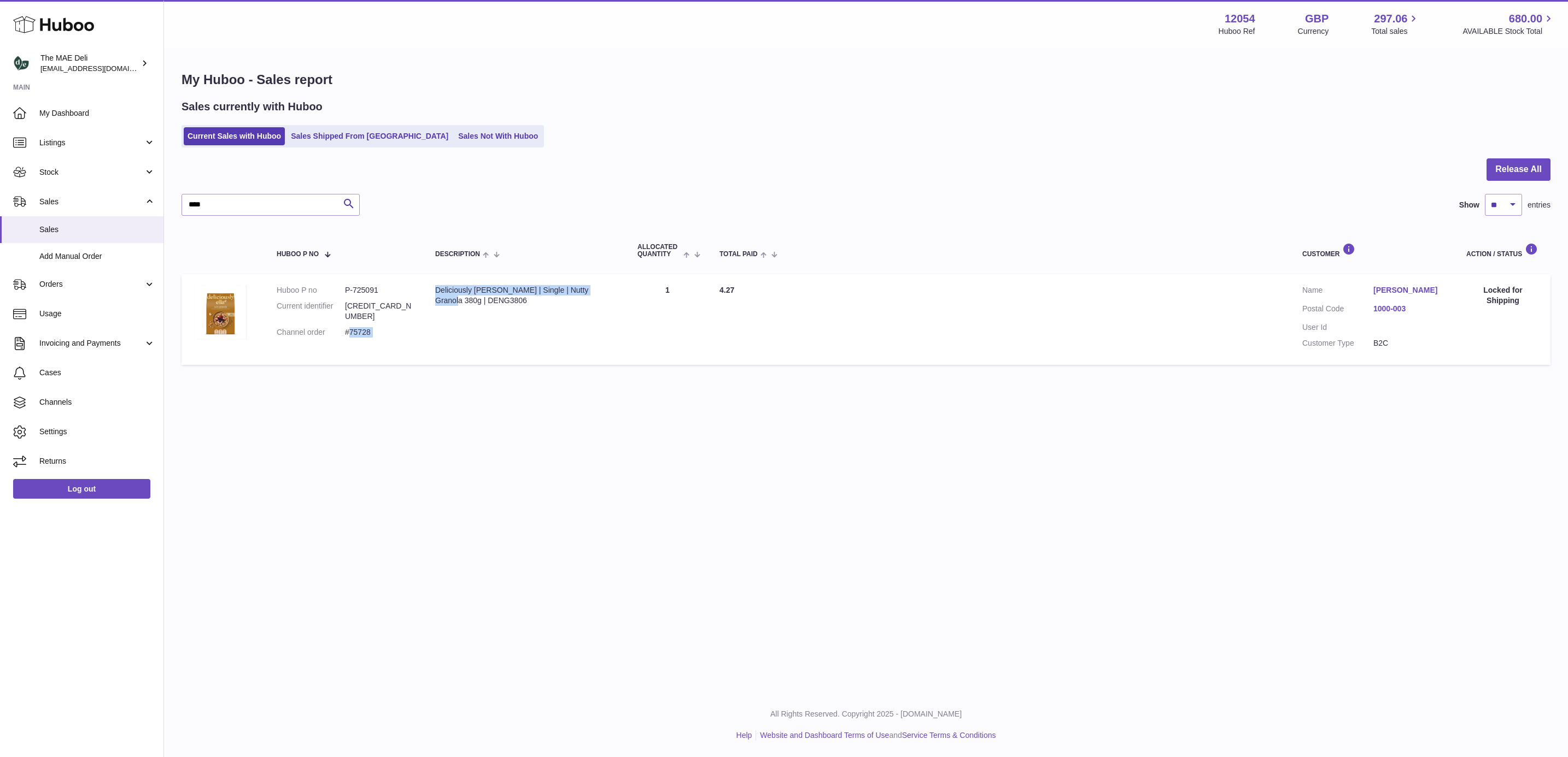
drag, startPoint x: 427, startPoint y: 317, endPoint x: 348, endPoint y: 320, distance: 79.1
click at [348, 320] on tr "Huboo P no P-725091 Current identifier 5060482841565 Channel order #75728 Descr…" at bounding box center [866, 320] width 1369 height 91
drag, startPoint x: 348, startPoint y: 320, endPoint x: 807, endPoint y: 259, distance: 463.0
click at [658, 438] on div "Menu Huboo 12054 Huboo Ref GBP Currency 297.06 Total sales 680.00 AVAILABLE Sto…" at bounding box center [866, 346] width 1404 height 693
click at [550, 331] on td "Description Deliciously Ella | Single | Nutty Granola 380g | DENG3806" at bounding box center [526, 320] width 203 height 91
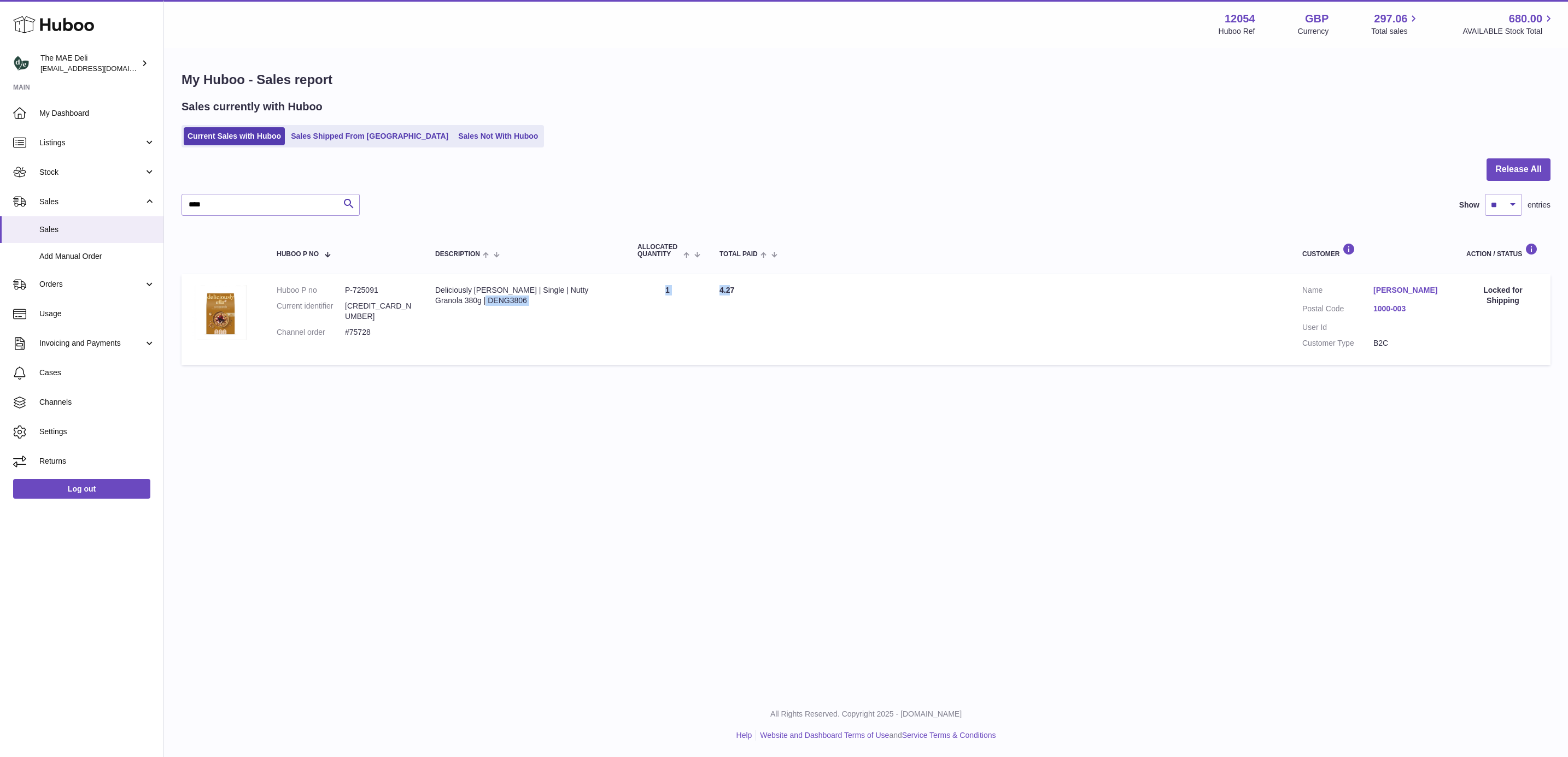
drag, startPoint x: 732, startPoint y: 294, endPoint x: 490, endPoint y: 297, distance: 242.0
click at [490, 297] on tr "Huboo P no P-725091 Current identifier 5060482841565 Channel order #75728 Descr…" at bounding box center [866, 320] width 1369 height 91
drag, startPoint x: 490, startPoint y: 297, endPoint x: 456, endPoint y: 331, distance: 48.1
click at [456, 331] on td "Description Deliciously Ella | Single | Nutty Granola 380g | DENG3806" at bounding box center [526, 320] width 203 height 91
drag, startPoint x: 456, startPoint y: 331, endPoint x: 343, endPoint y: 317, distance: 113.9
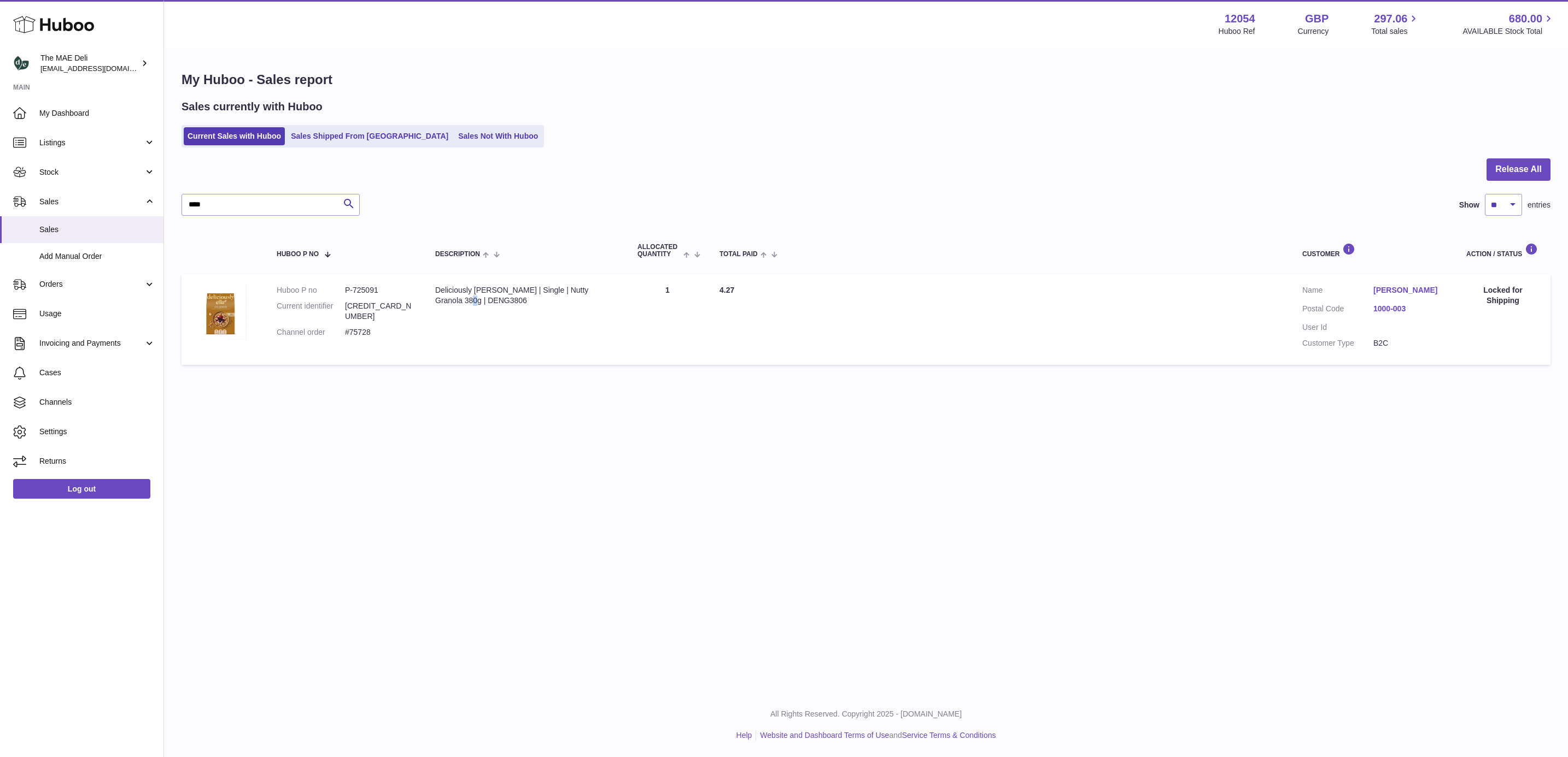
click at [343, 317] on dl "Huboo P no P-725091 Current identifier 5060482841565 Channel order #75728" at bounding box center [344, 313] width 137 height 58
drag, startPoint x: 343, startPoint y: 317, endPoint x: 425, endPoint y: 333, distance: 83.5
click at [425, 333] on td "Description Deliciously Ella | Single | Nutty Granola 380g | DENG3806" at bounding box center [526, 320] width 203 height 91
click at [359, 327] on dd "#75728" at bounding box center [380, 332] width 69 height 10
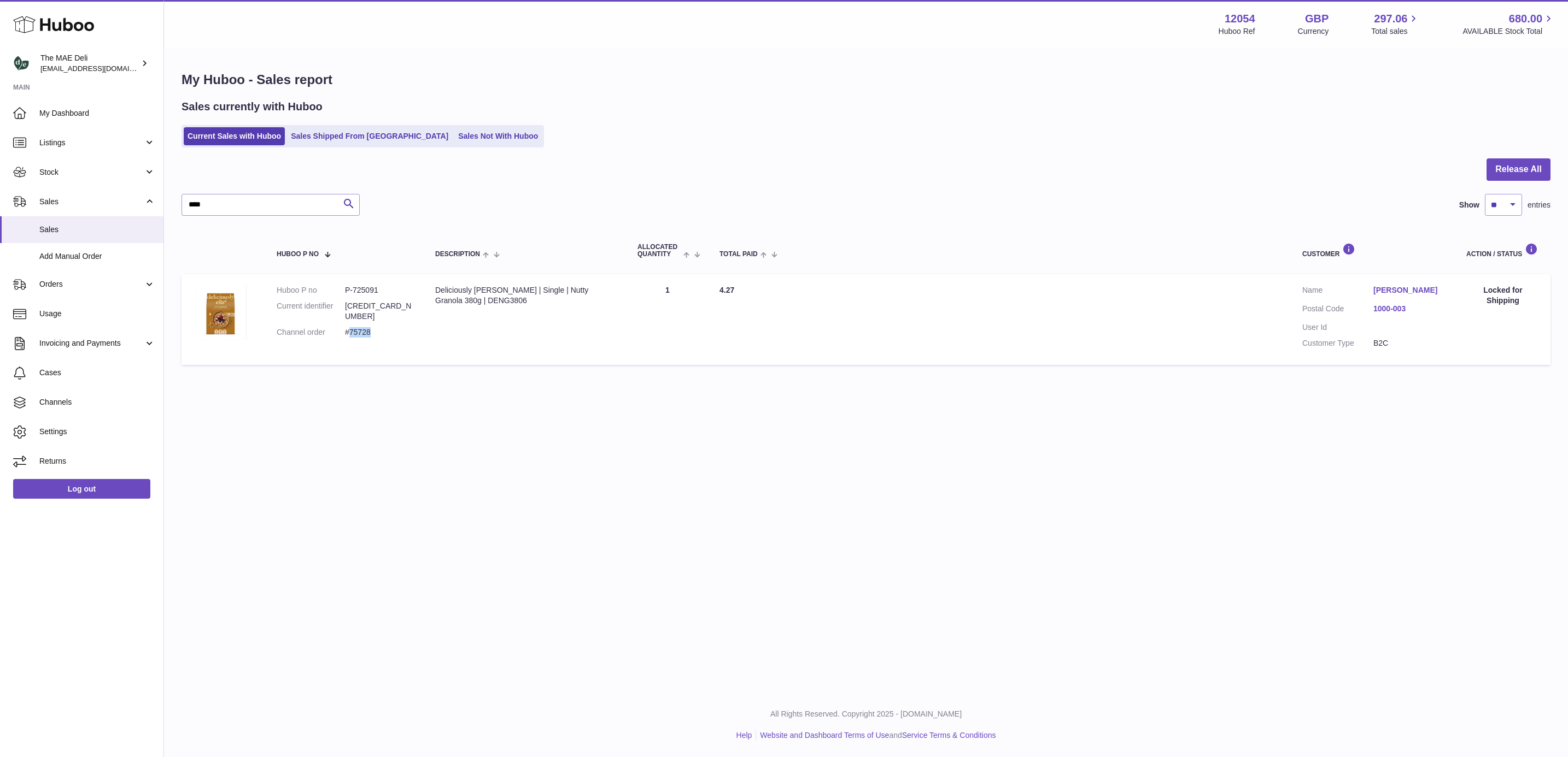
copy dd "75728"
click at [53, 286] on span "Orders" at bounding box center [92, 284] width 105 height 10
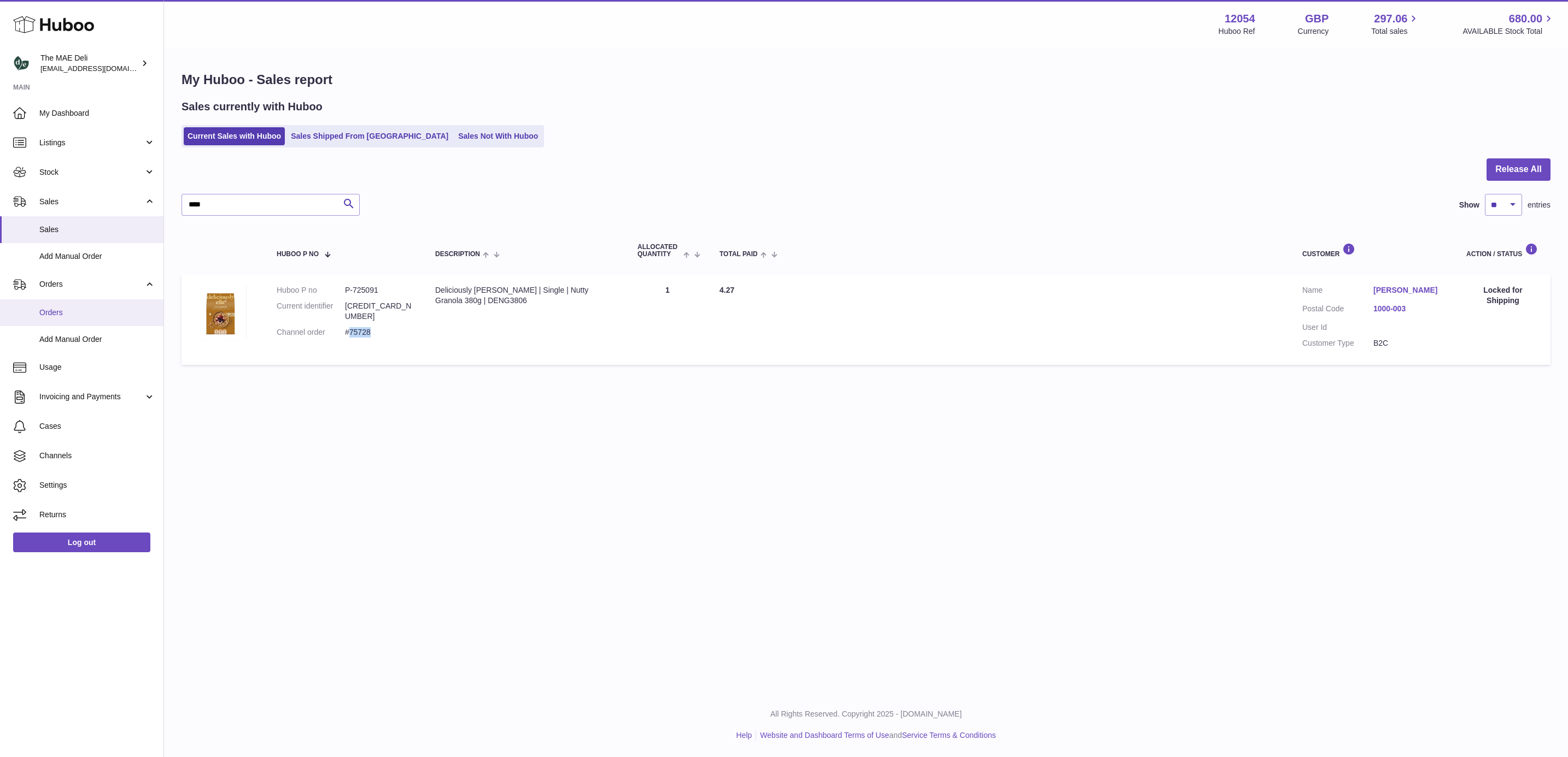
click at [63, 313] on span "Orders" at bounding box center [97, 312] width 116 height 10
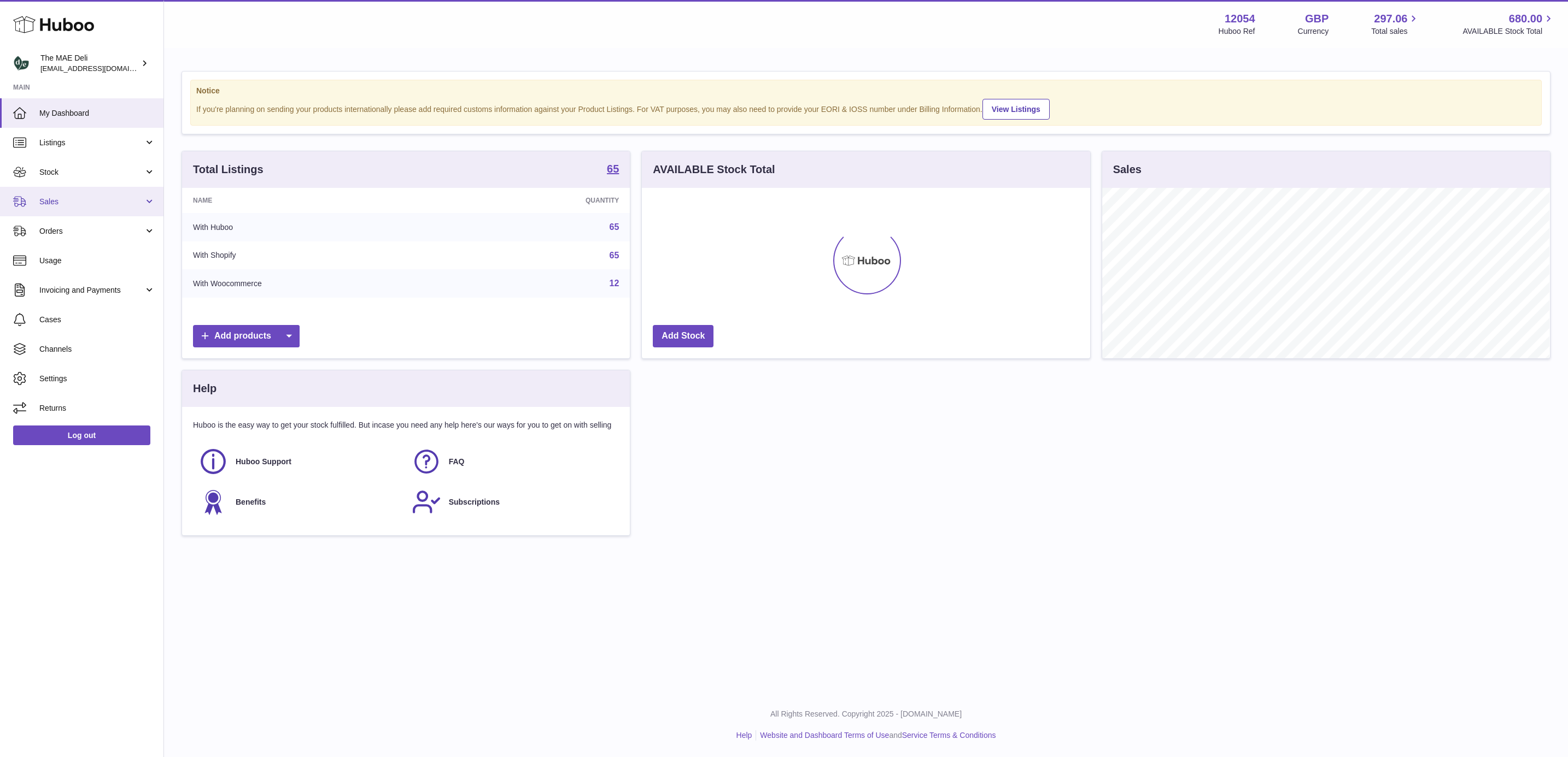
scroll to position [546131, 546129]
click at [75, 179] on link "Stock" at bounding box center [82, 172] width 163 height 29
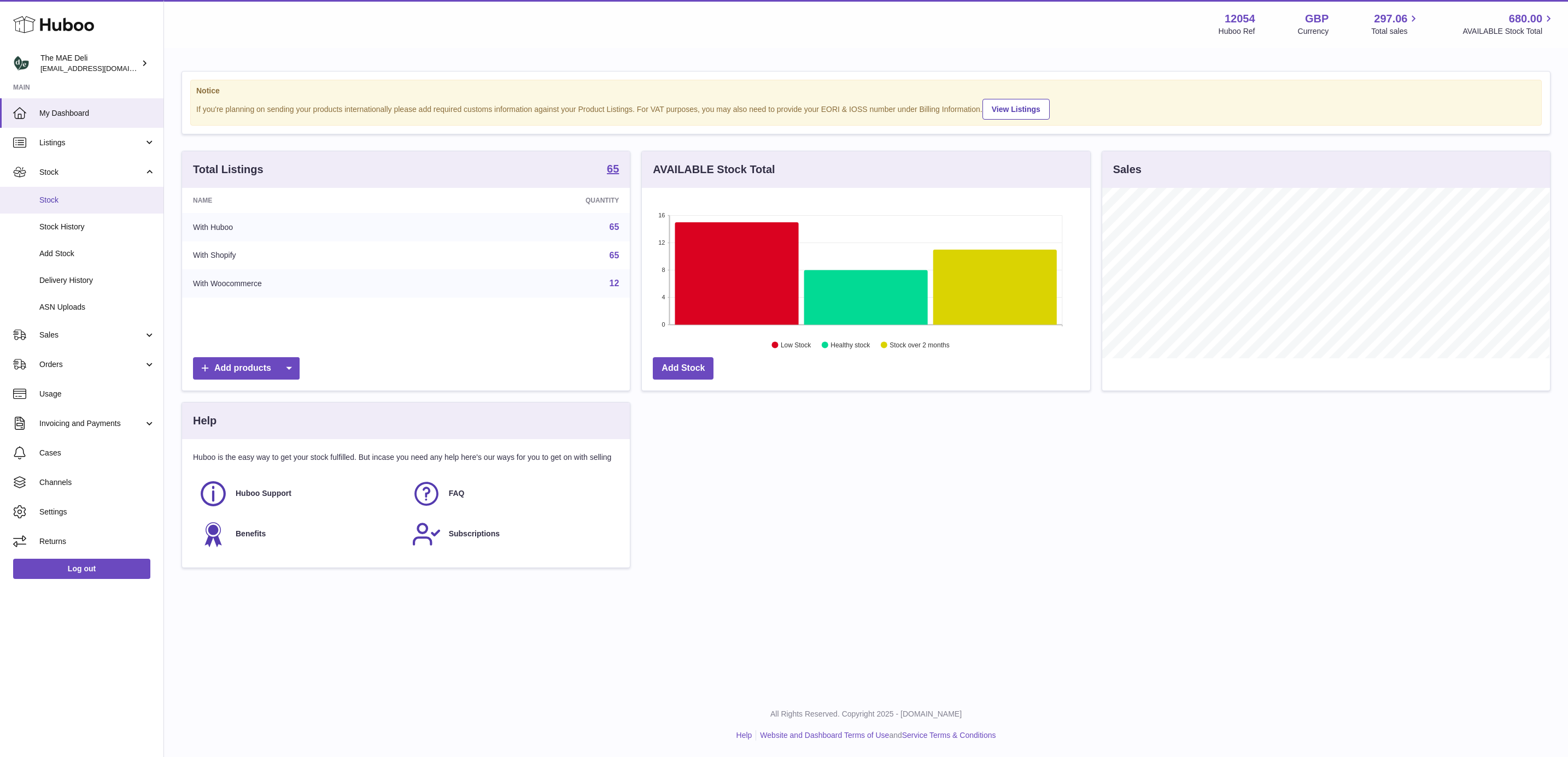
scroll to position [171, 447]
click at [63, 205] on span "Stock" at bounding box center [97, 200] width 116 height 10
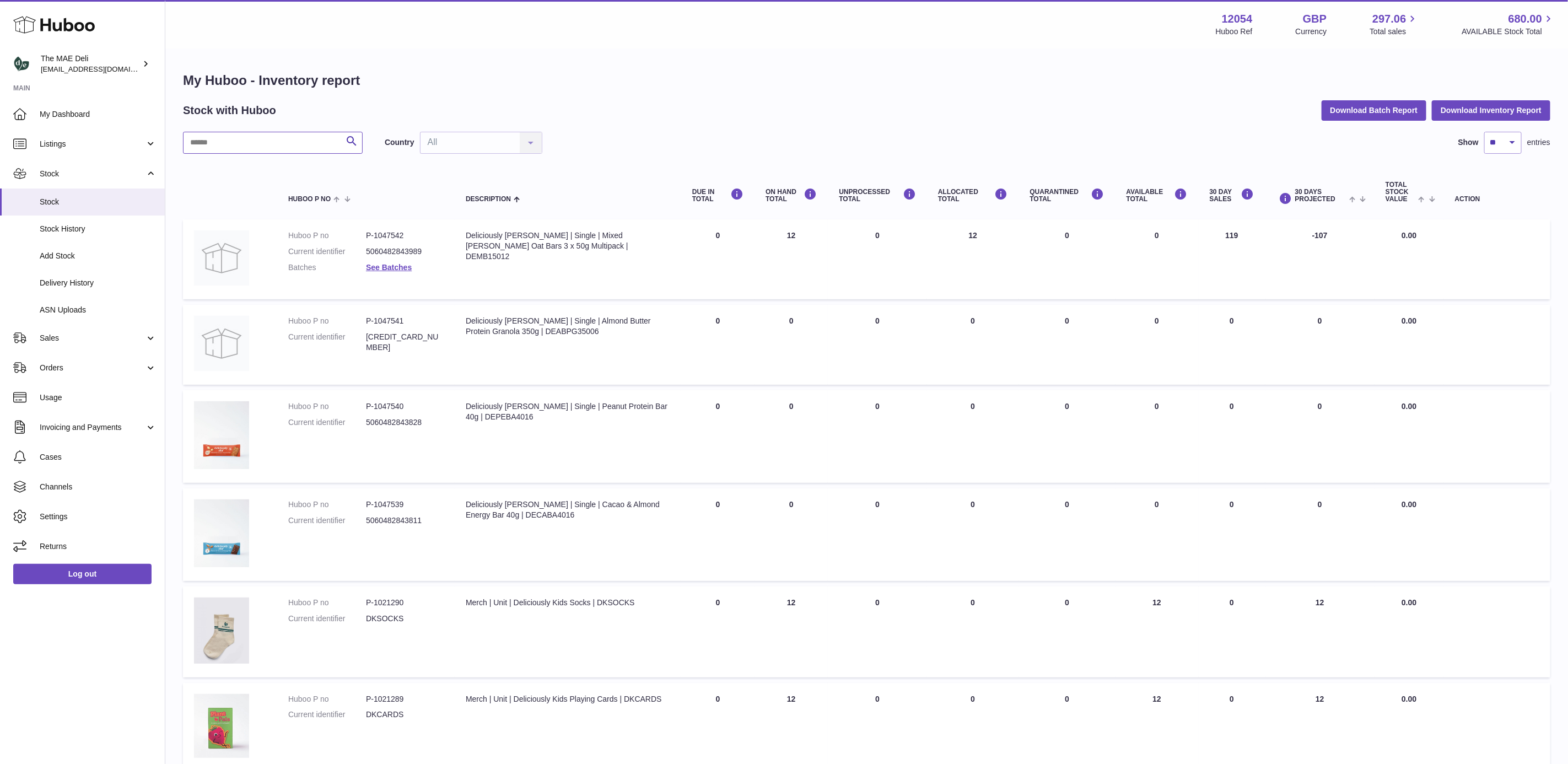
click at [287, 142] on input "text" at bounding box center [273, 142] width 180 height 22
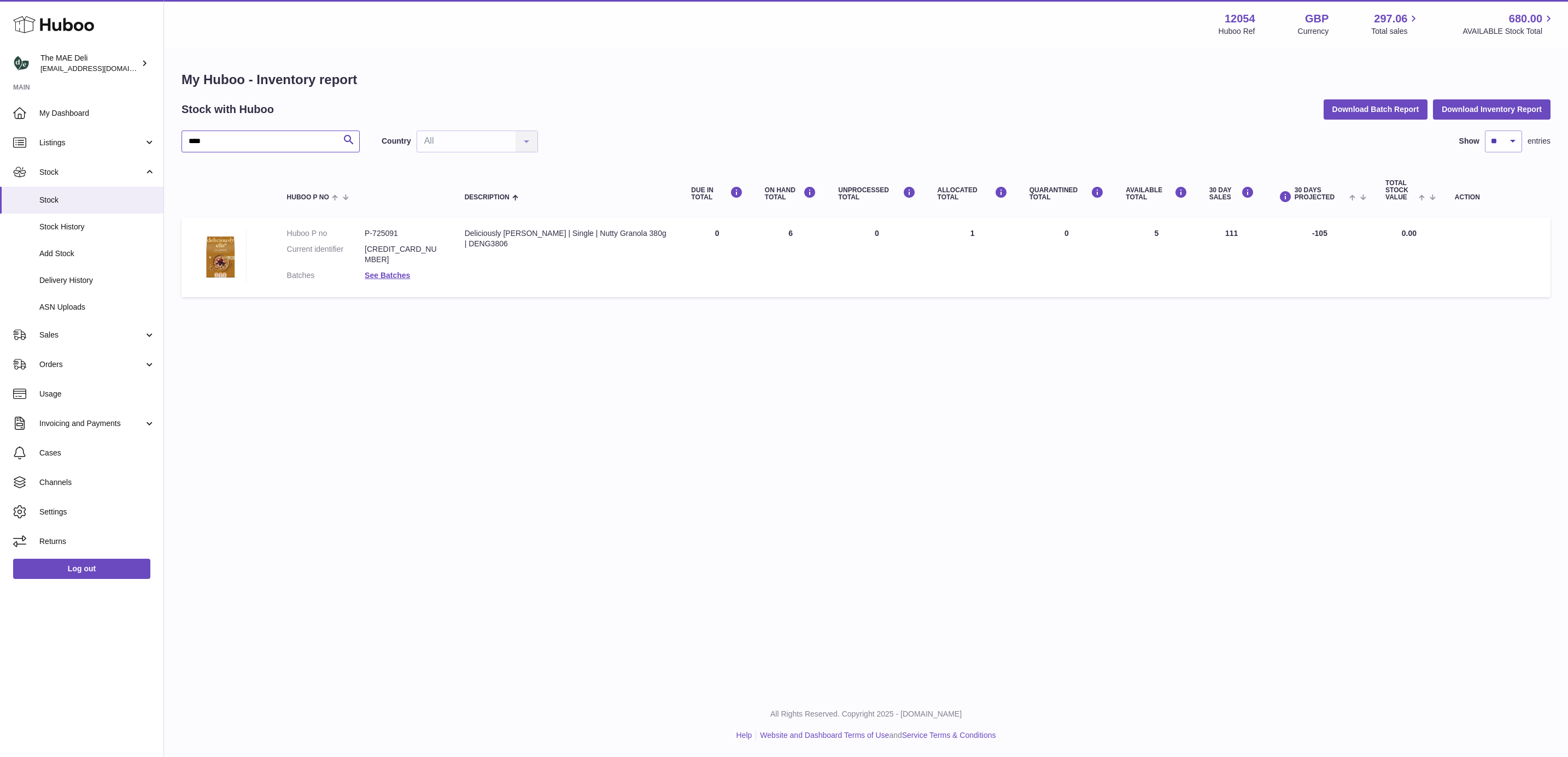
type input "****"
click at [782, 239] on td "ON HAND Total 6" at bounding box center [790, 257] width 73 height 80
drag, startPoint x: 777, startPoint y: 228, endPoint x: 847, endPoint y: 233, distance: 70.2
click at [847, 233] on tr "Huboo P no P-725091 Current identifier [CREDIT_CARD_NUMBER] Batches See Batches…" at bounding box center [866, 257] width 1369 height 80
click at [790, 239] on td "ON HAND Total 6" at bounding box center [790, 257] width 73 height 80
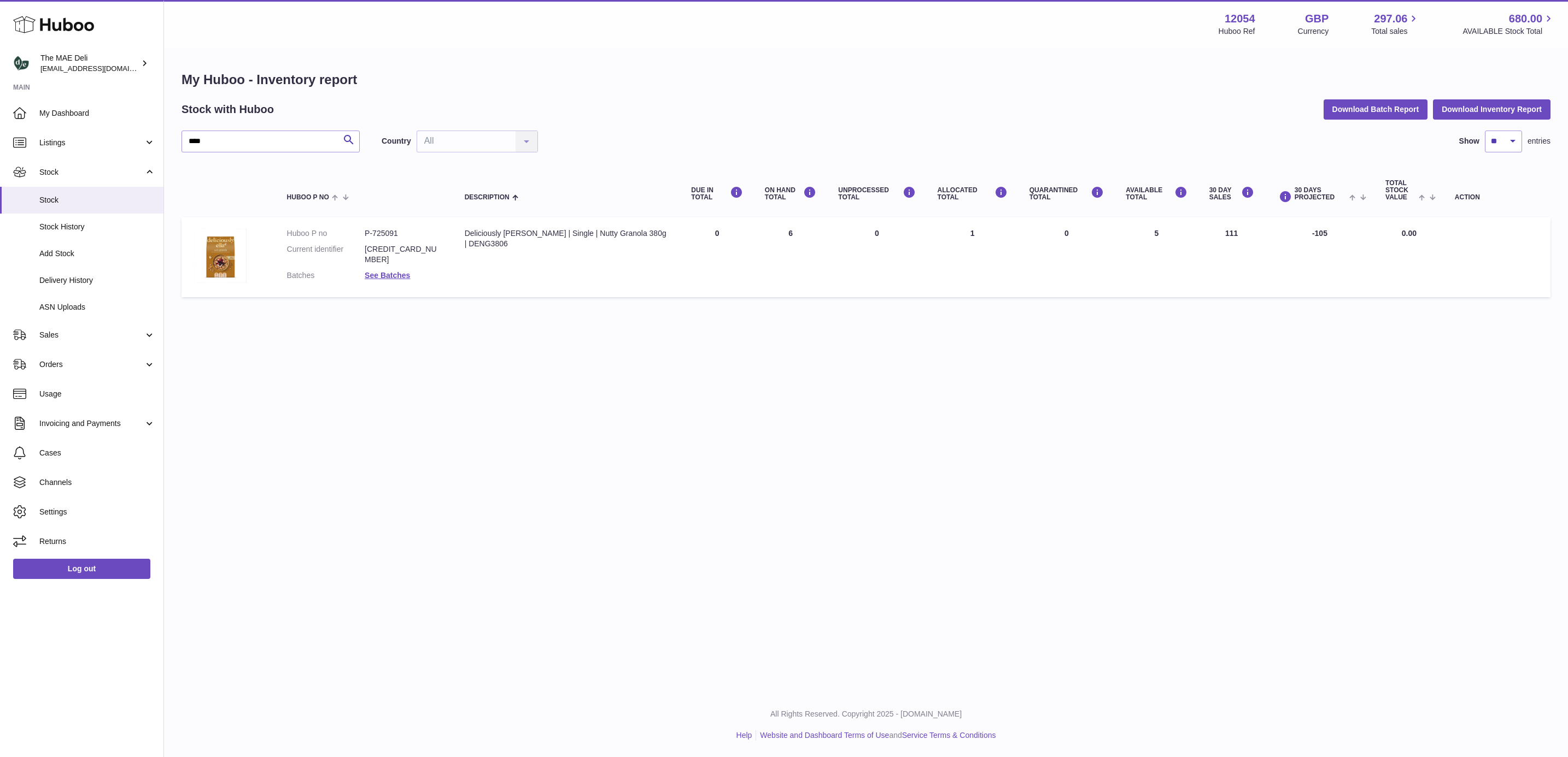
drag, startPoint x: 794, startPoint y: 234, endPoint x: 777, endPoint y: 235, distance: 17.0
click at [777, 235] on td "ON HAND Total 6" at bounding box center [790, 257] width 73 height 80
drag, startPoint x: 855, startPoint y: 389, endPoint x: 856, endPoint y: 379, distance: 10.0
click at [849, 385] on div "Menu Huboo 12054 Huboo Ref GBP Currency 297.06 Total sales 680.00 AVAILABLE Sto…" at bounding box center [866, 346] width 1404 height 693
drag, startPoint x: 978, startPoint y: 229, endPoint x: 957, endPoint y: 234, distance: 21.6
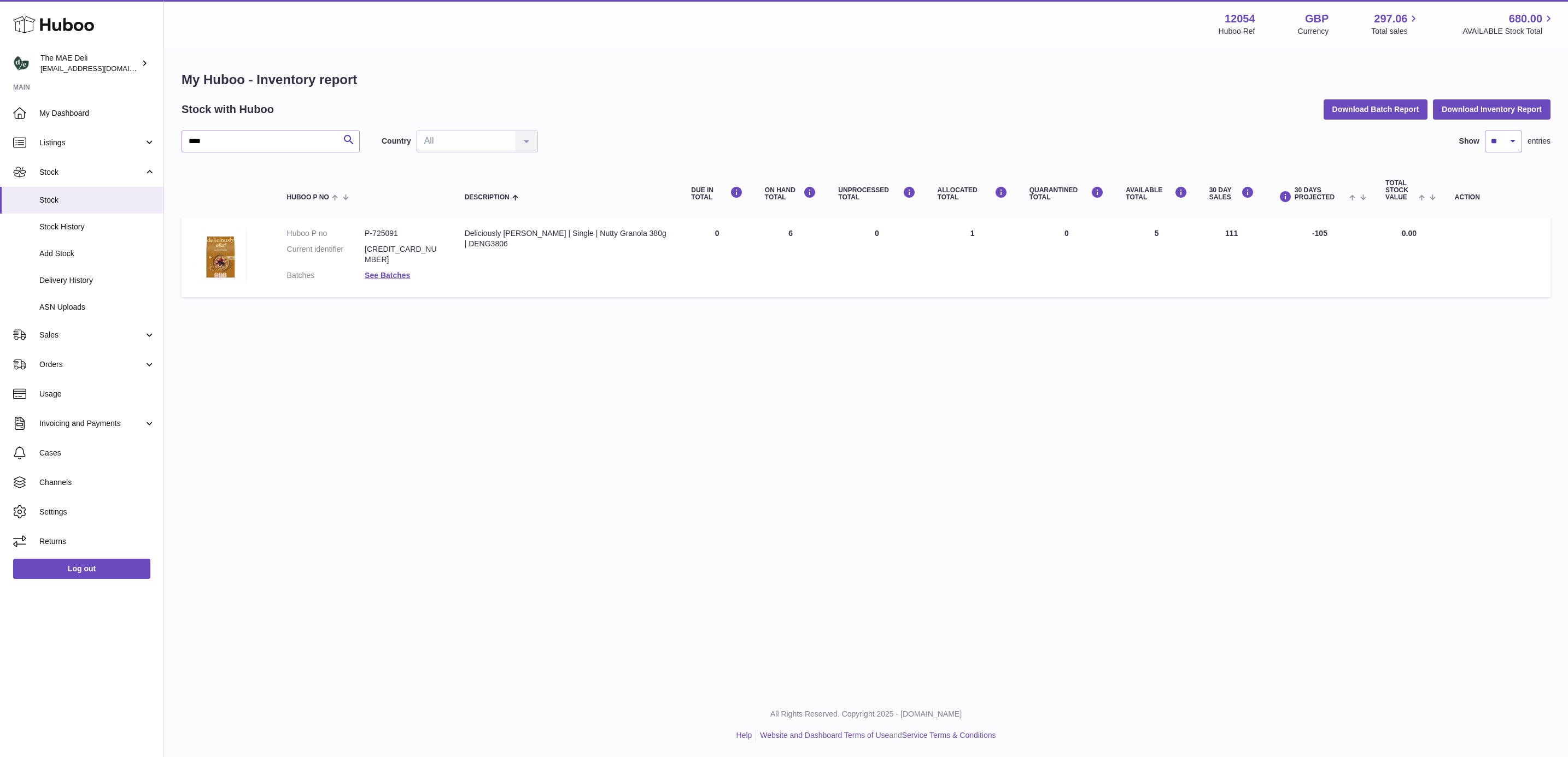
click at [957, 234] on td "ALLOCATED Total 1" at bounding box center [972, 257] width 92 height 80
click at [938, 383] on div "Menu Huboo 12054 Huboo Ref GBP Currency 297.06 Total sales 680.00 AVAILABLE Sto…" at bounding box center [866, 346] width 1404 height 693
click at [82, 331] on span "Sales" at bounding box center [92, 335] width 105 height 10
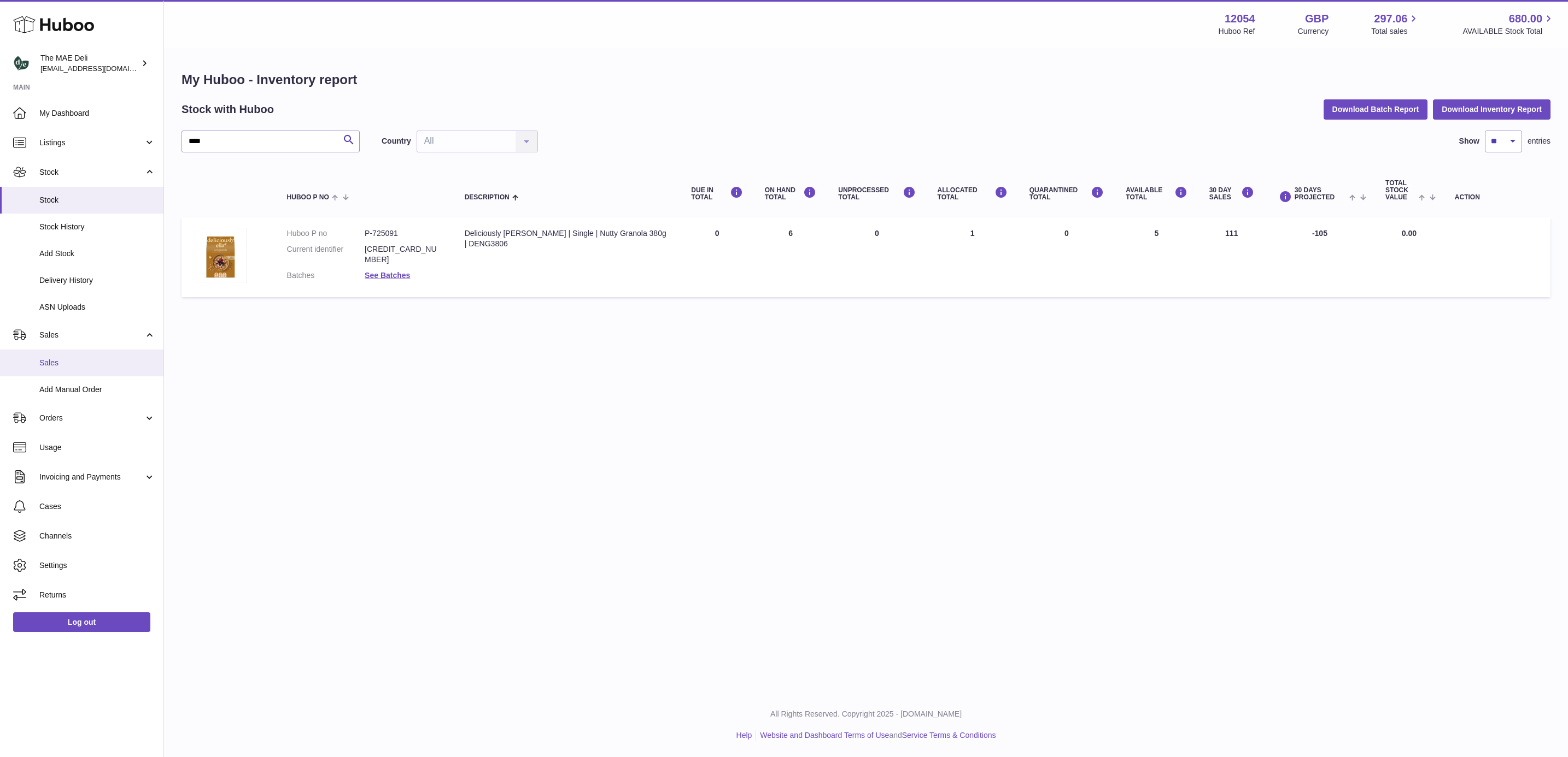
click at [71, 354] on link "Sales" at bounding box center [82, 362] width 163 height 27
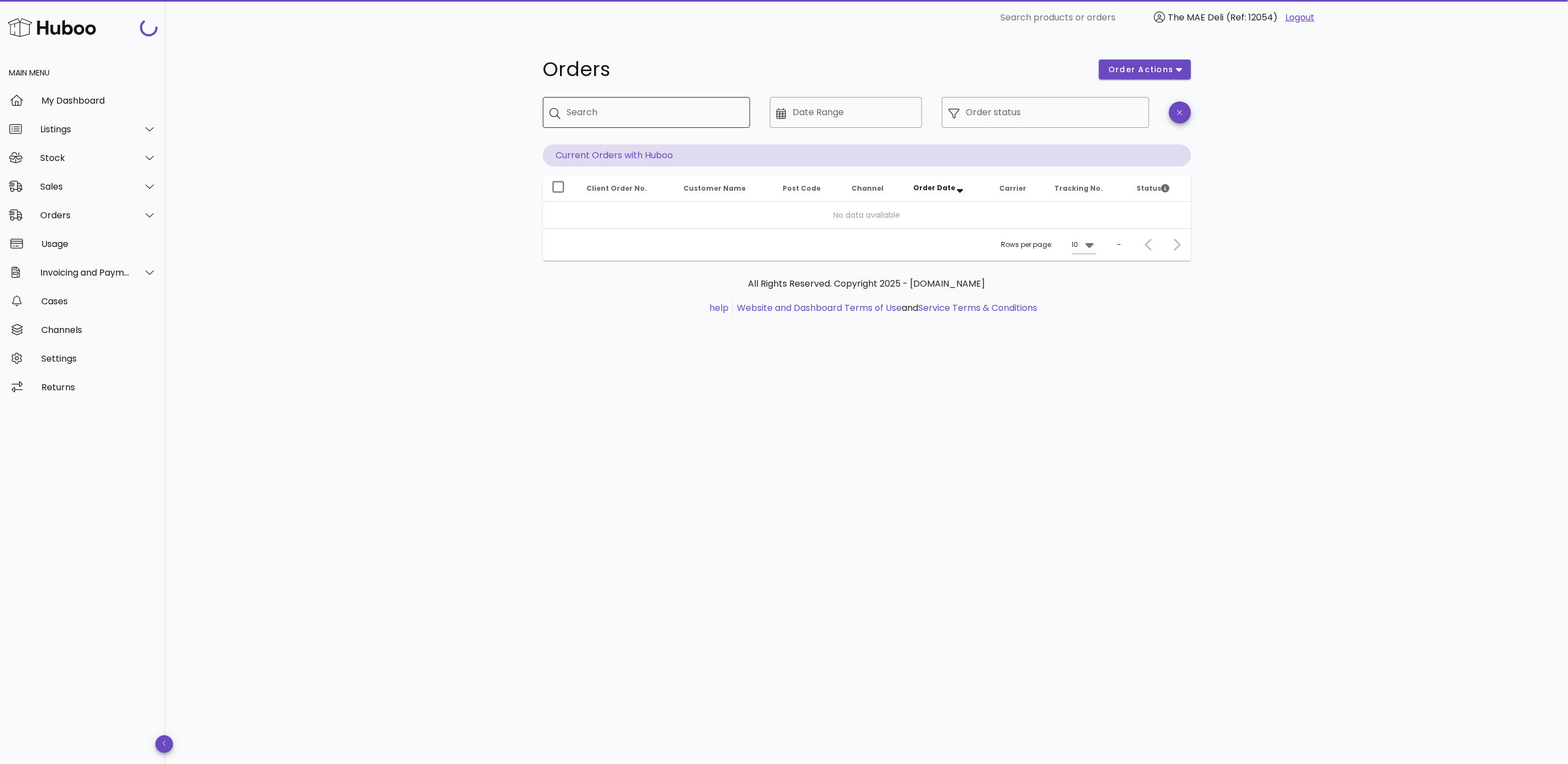
click at [634, 116] on input "Search" at bounding box center [654, 113] width 174 height 17
paste input "*****"
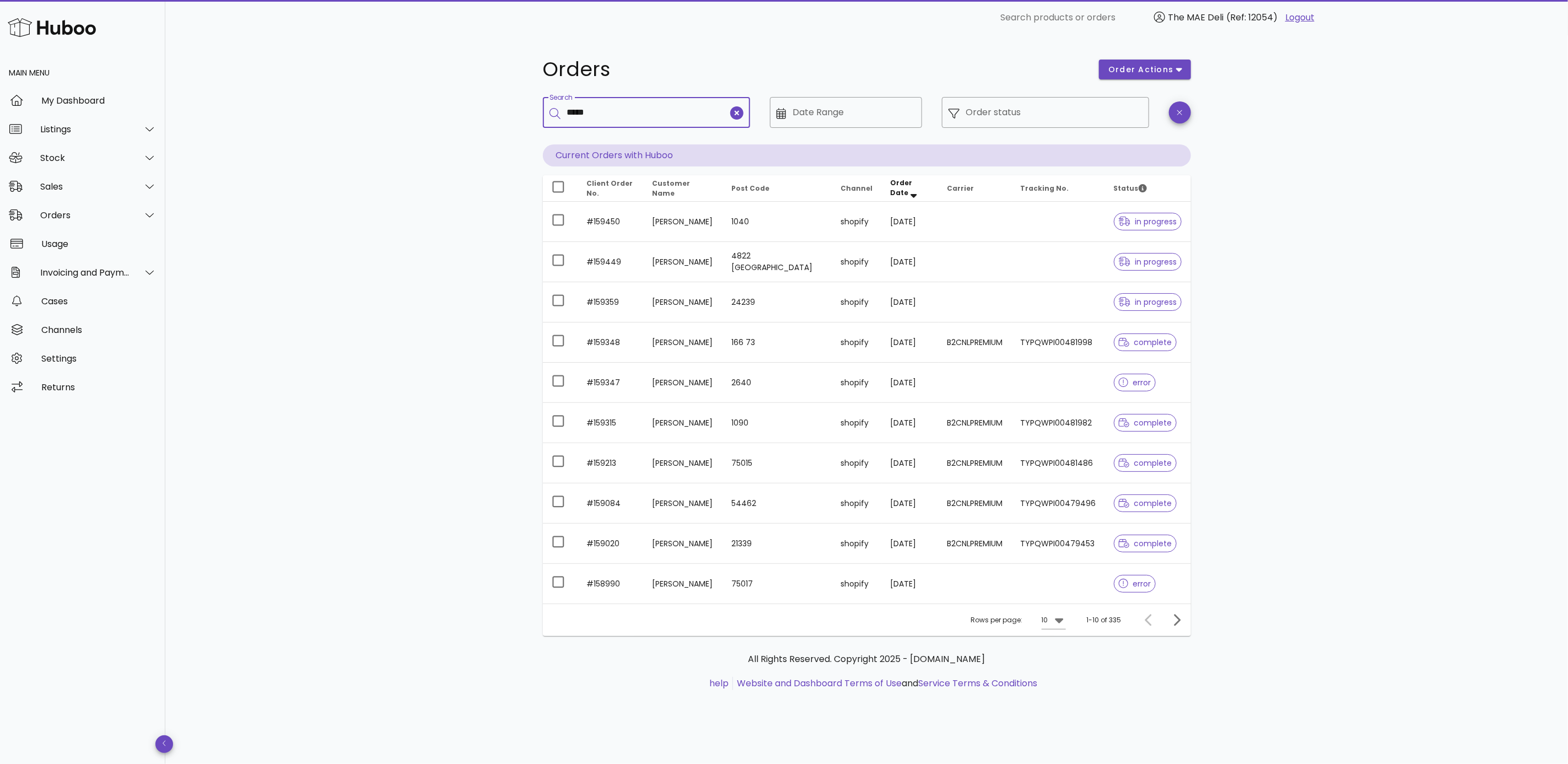
type input "*****"
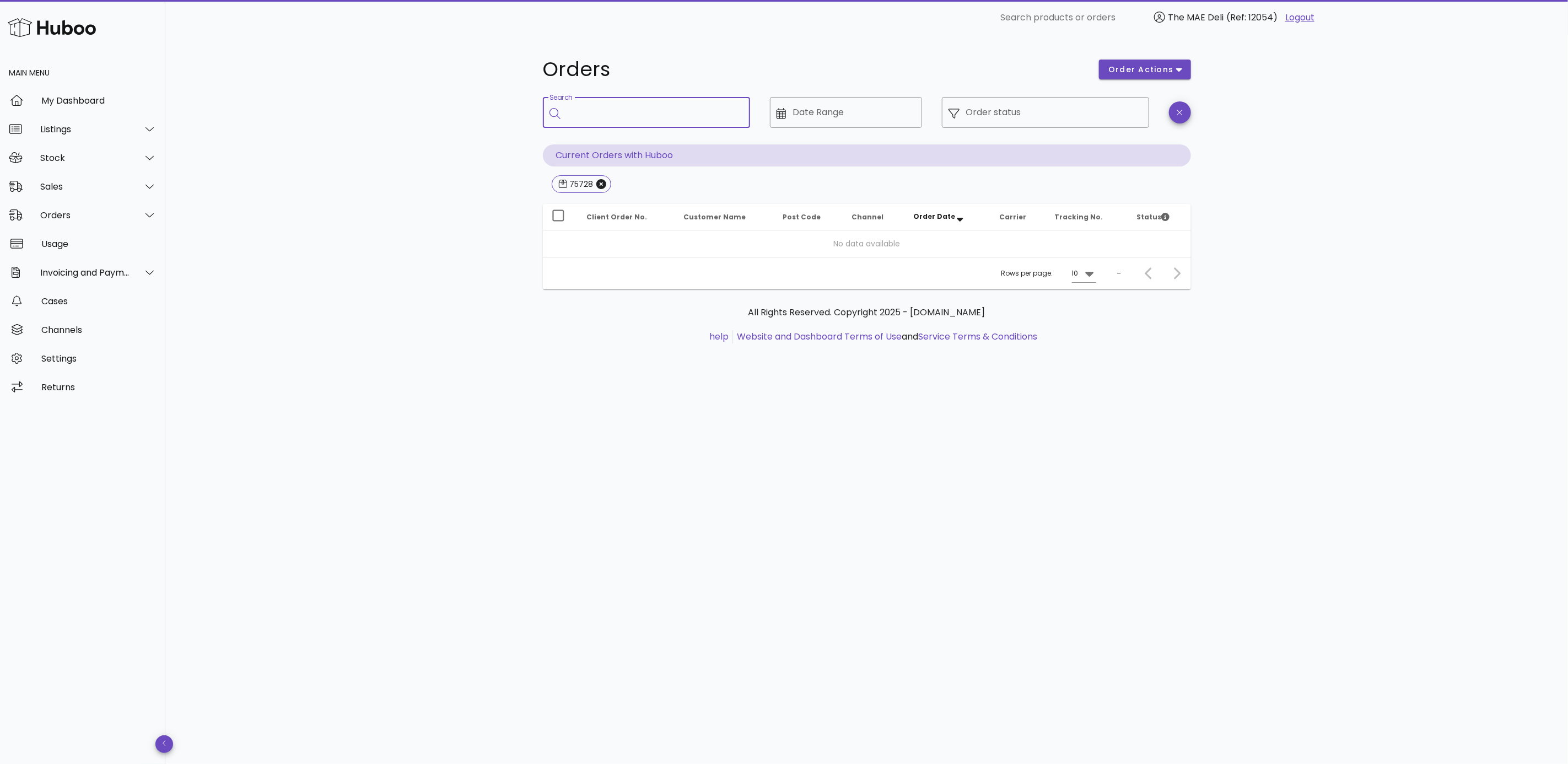
click at [657, 116] on input "Search" at bounding box center [654, 113] width 174 height 17
click at [1341, 372] on div "Orders order actions ​ Search ​ Date Range ​ Order status Current Orders with H…" at bounding box center [867, 399] width 1403 height 728
click at [576, 187] on div "75728" at bounding box center [580, 184] width 26 height 11
drag, startPoint x: 513, startPoint y: 547, endPoint x: 436, endPoint y: 465, distance: 112.5
click at [513, 546] on div "Orders order actions ​ Search ​ Date Range ​ Order status Current Orders with H…" at bounding box center [867, 399] width 1403 height 728
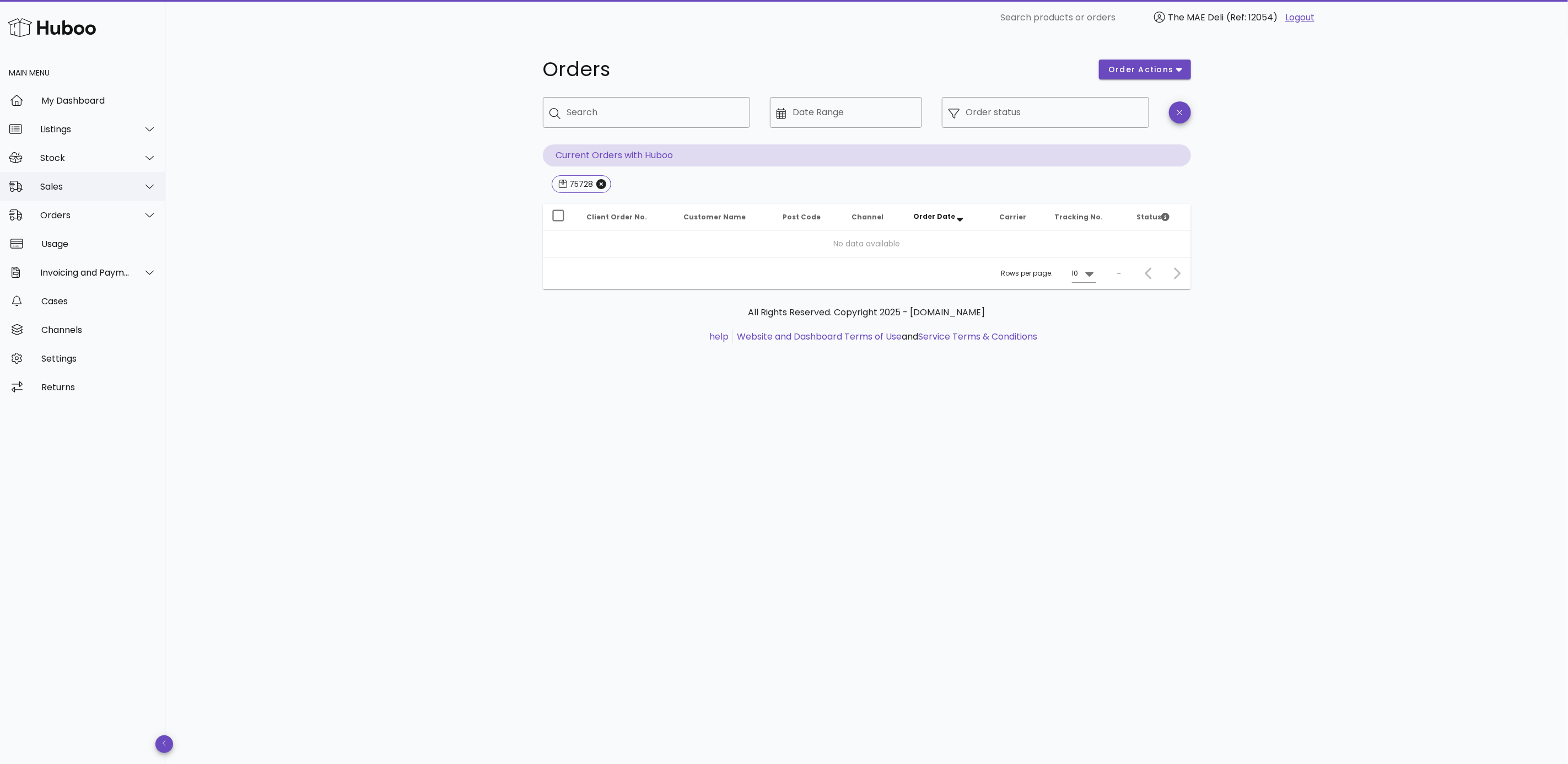
click at [55, 175] on div "Sales" at bounding box center [82, 186] width 165 height 29
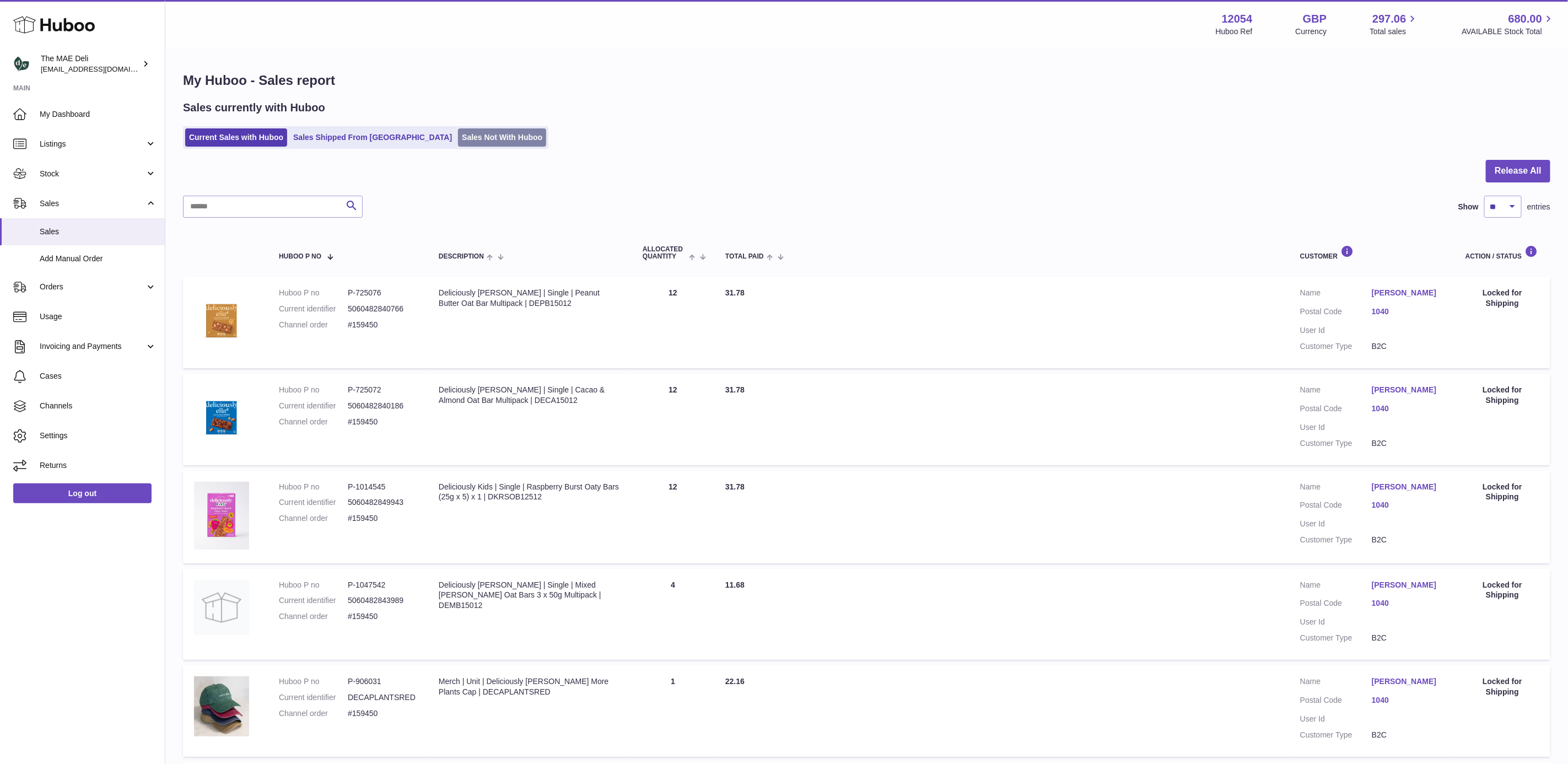
click at [463, 142] on link "Sales Not With Huboo" at bounding box center [502, 137] width 88 height 18
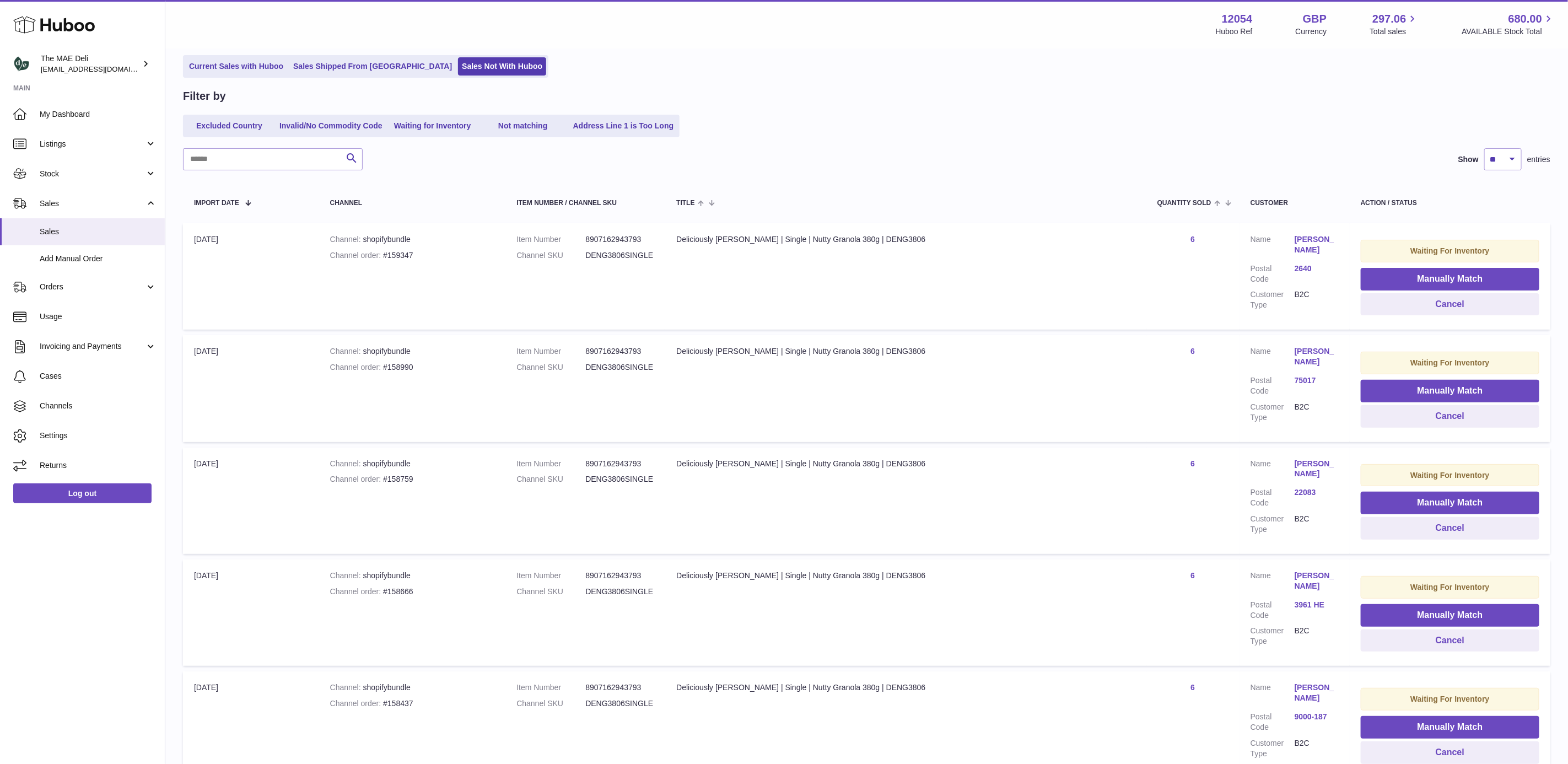
scroll to position [172, 0]
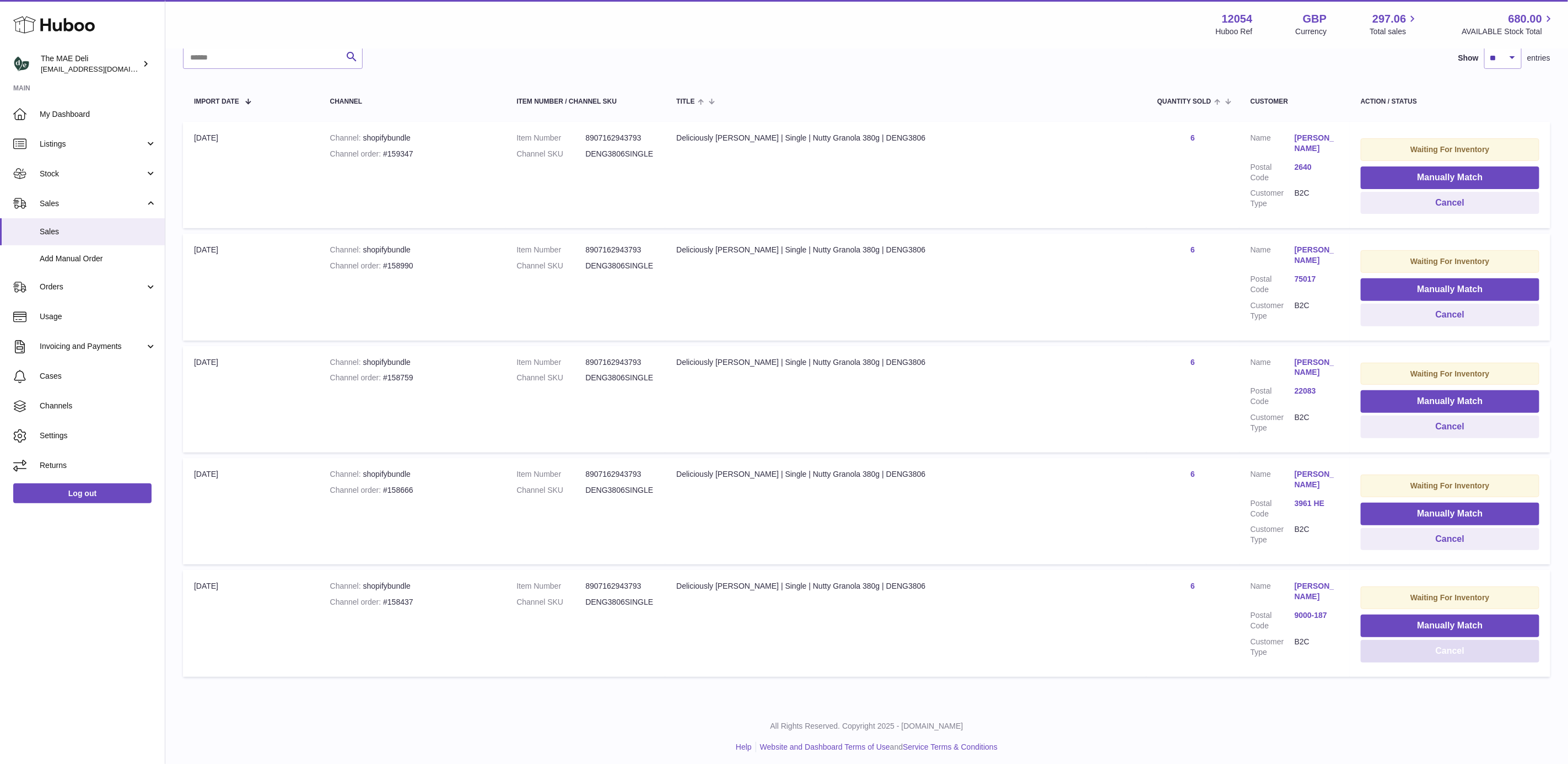
click at [1417, 656] on button "Cancel" at bounding box center [1450, 651] width 178 height 23
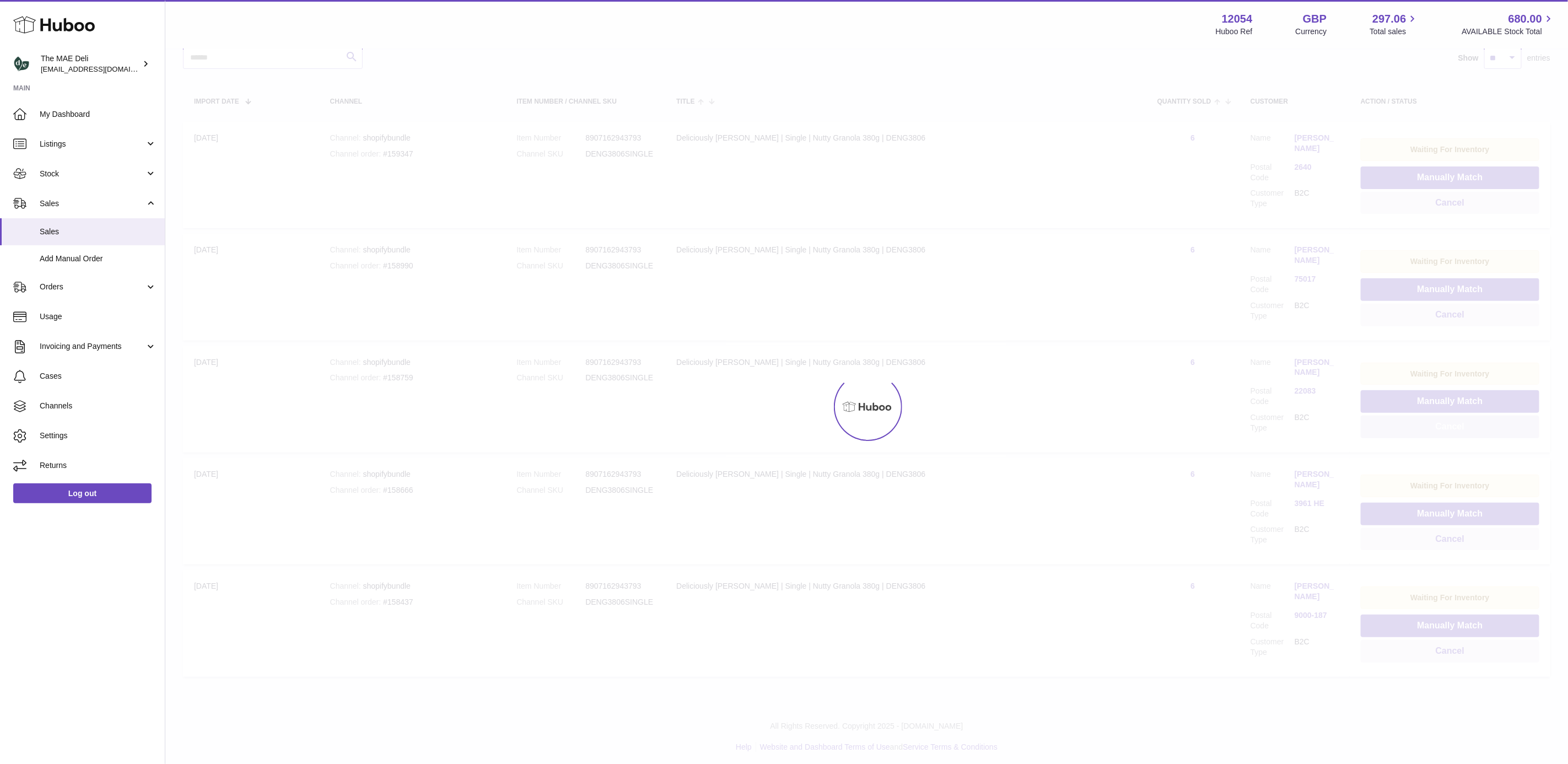
scroll to position [62, 0]
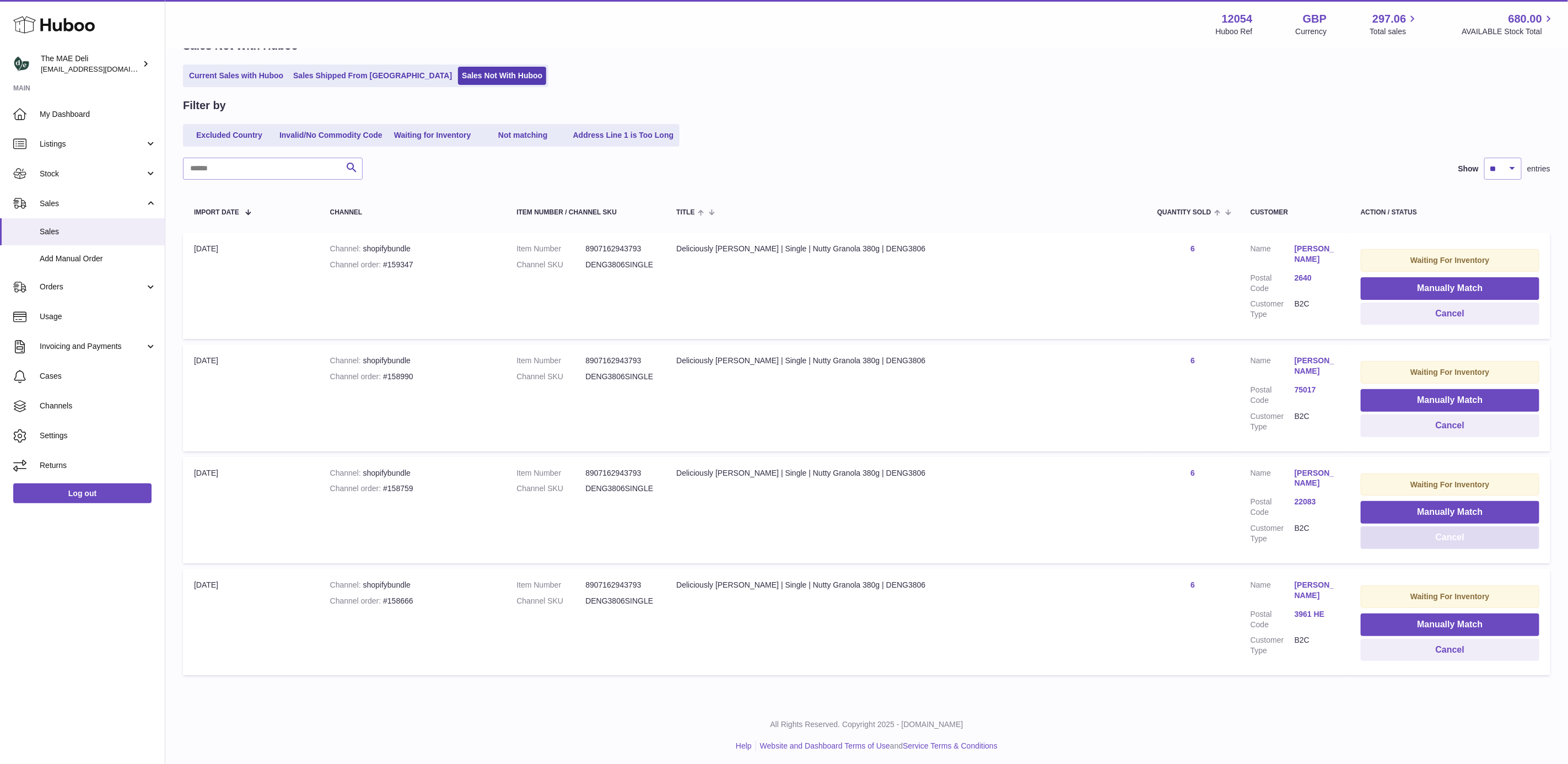
click at [1425, 534] on button "Cancel" at bounding box center [1450, 538] width 178 height 23
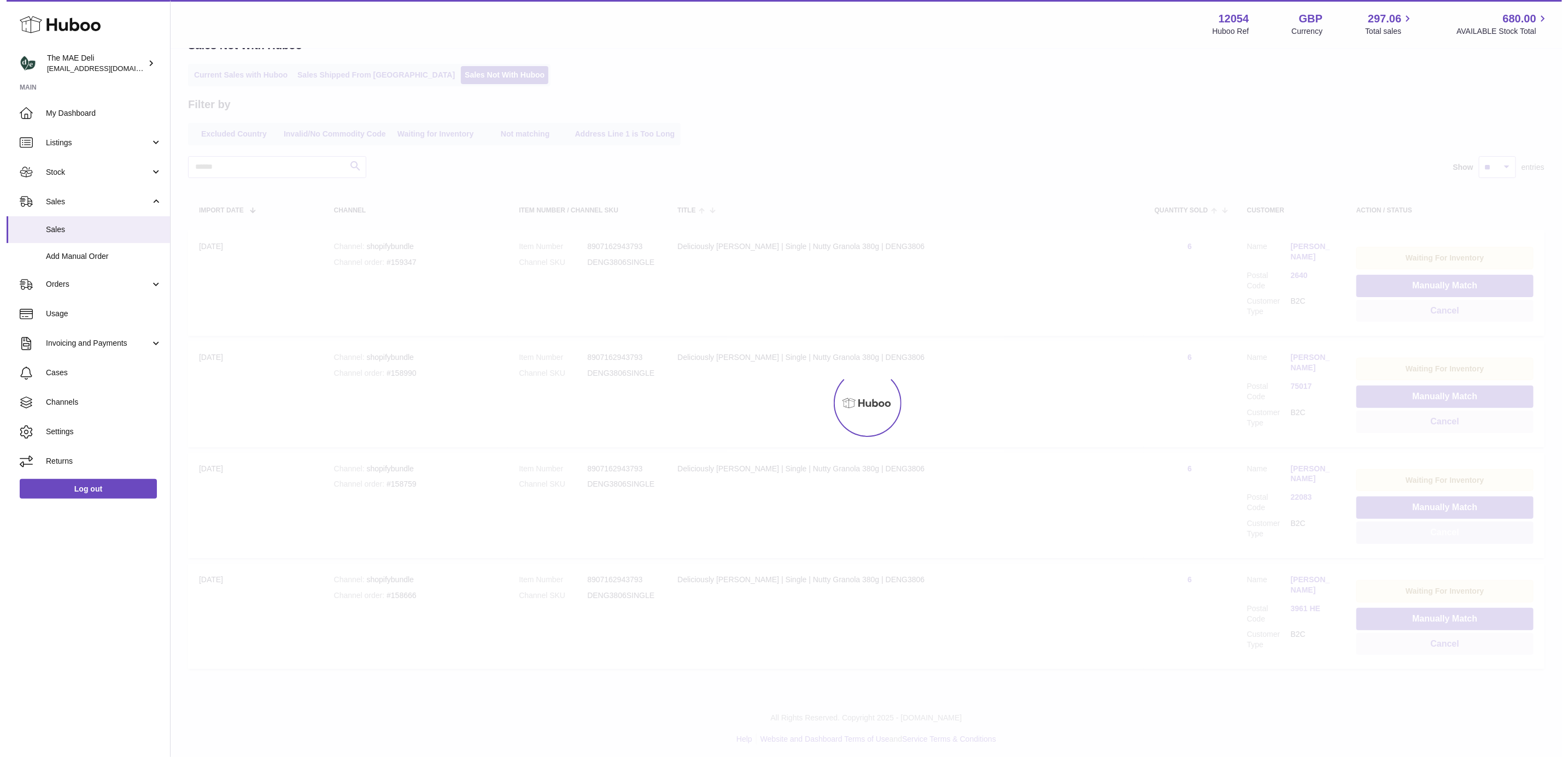
scroll to position [0, 0]
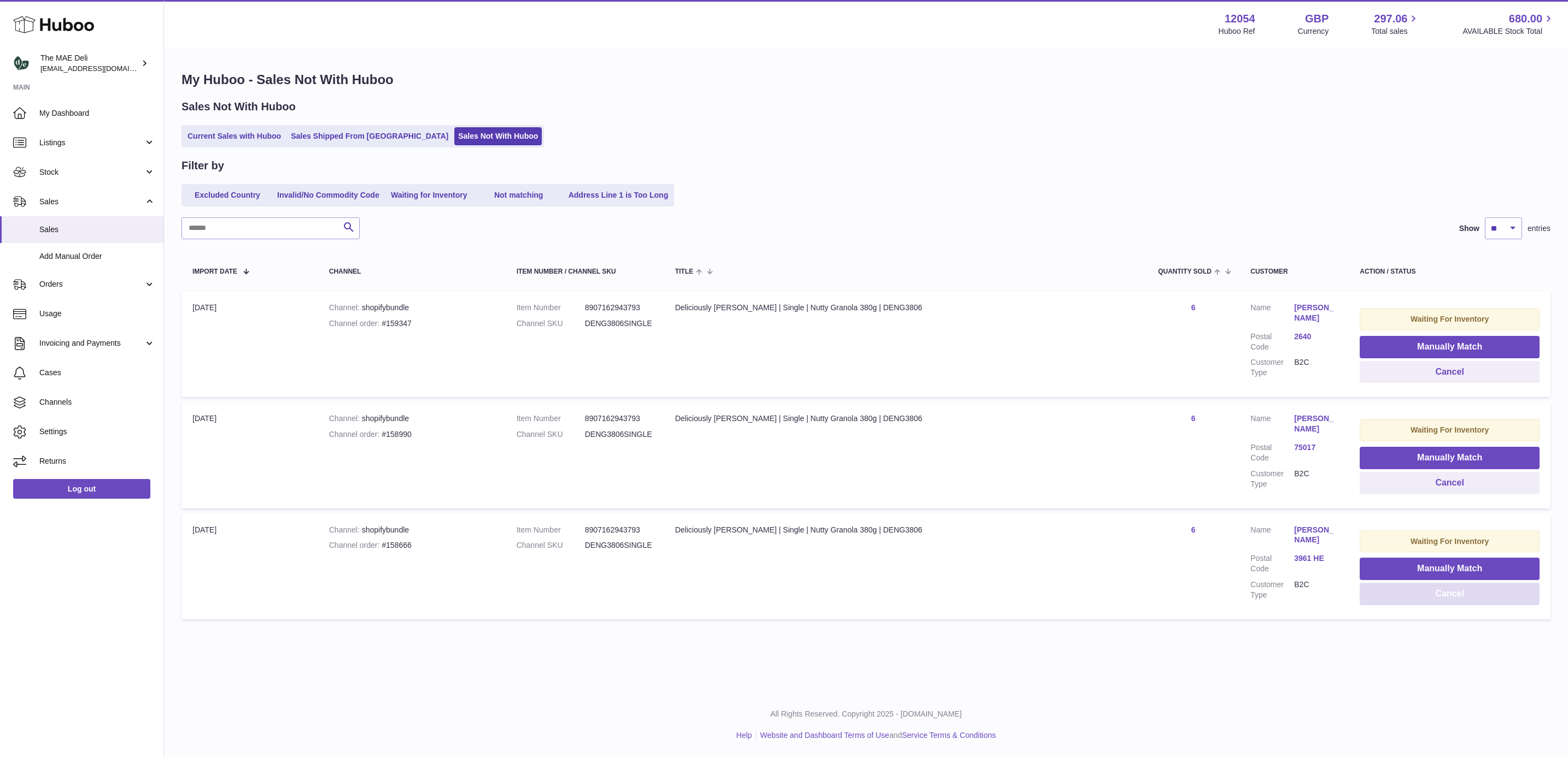
click at [1416, 585] on button "Cancel" at bounding box center [1449, 594] width 179 height 22
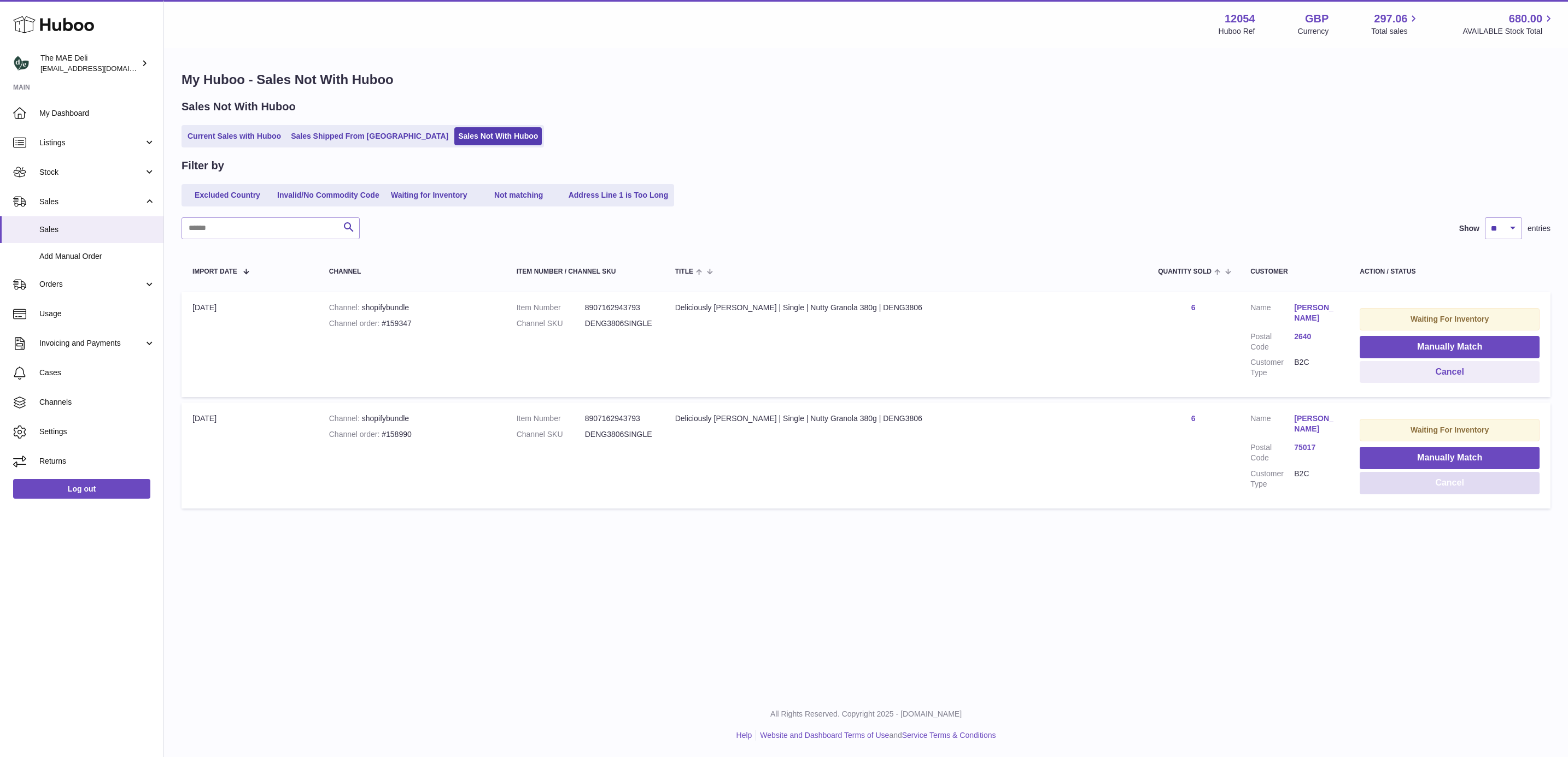
click at [1420, 485] on button "Cancel" at bounding box center [1449, 483] width 179 height 22
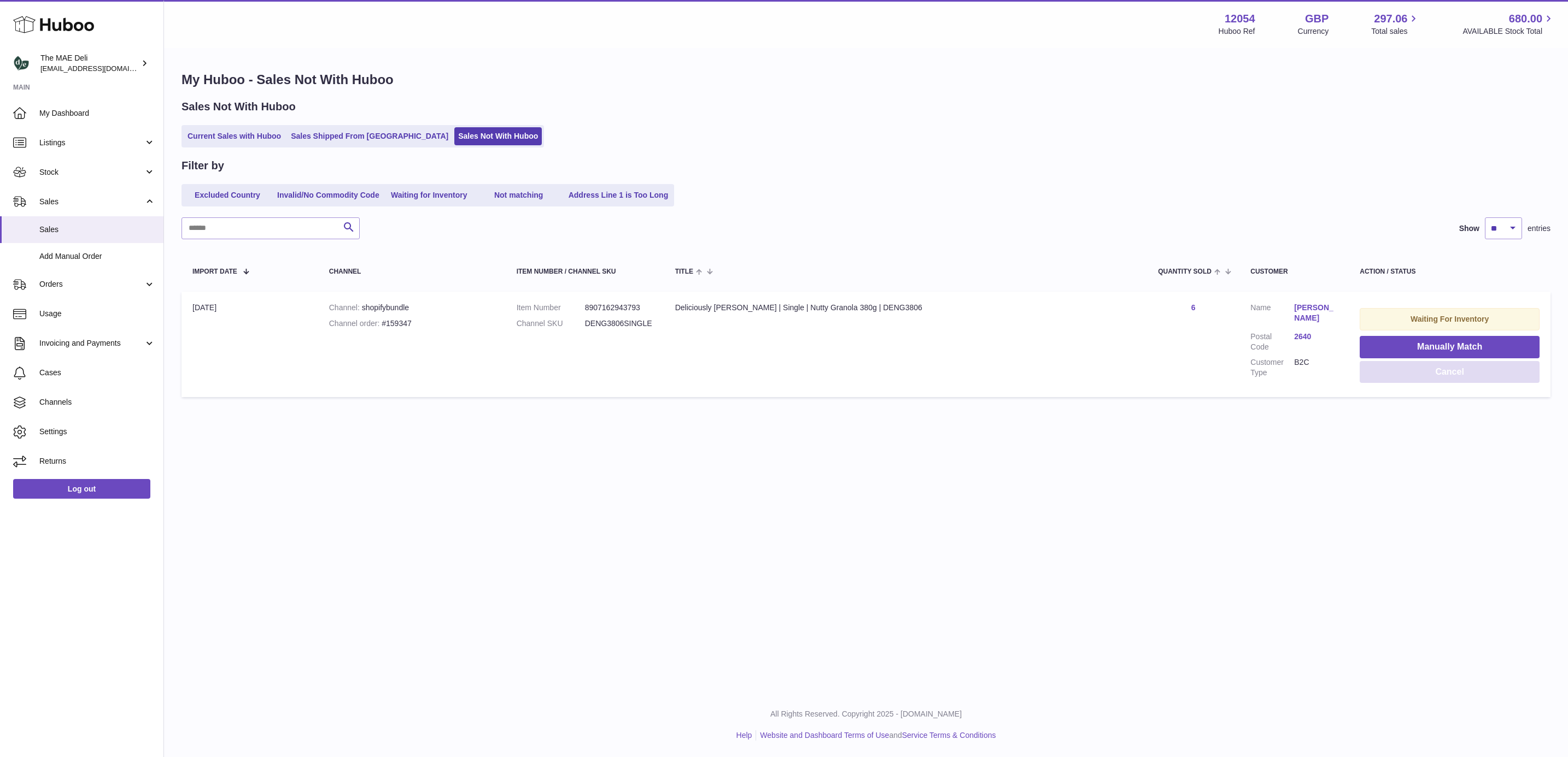
click at [1415, 369] on button "Cancel" at bounding box center [1449, 372] width 179 height 22
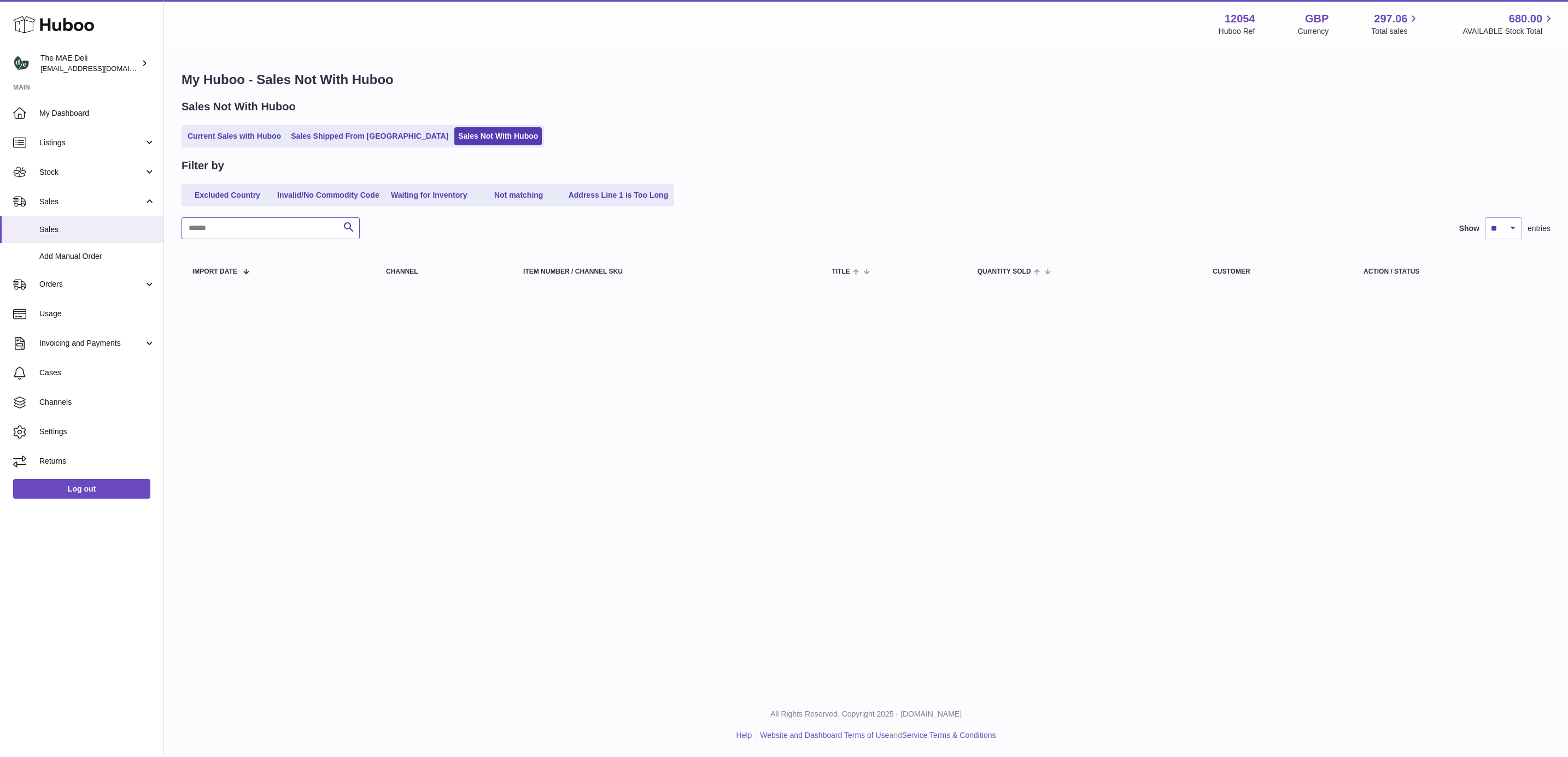
drag, startPoint x: 261, startPoint y: 225, endPoint x: 271, endPoint y: 155, distance: 70.7
click at [261, 225] on input "text" at bounding box center [270, 227] width 179 height 21
click at [263, 136] on link "Current Sales with Huboo" at bounding box center [234, 136] width 101 height 18
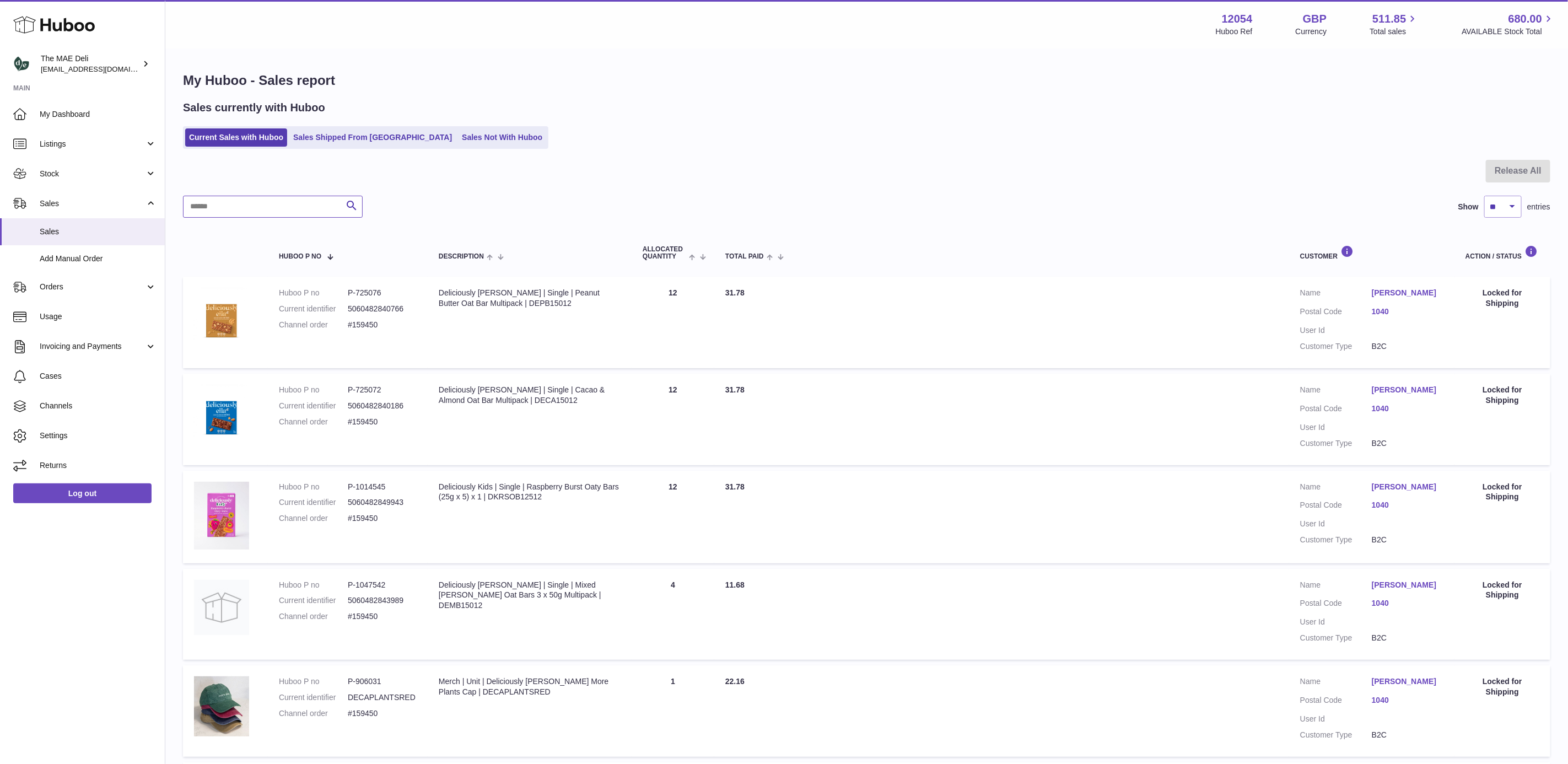
click at [204, 203] on input "text" at bounding box center [273, 206] width 180 height 22
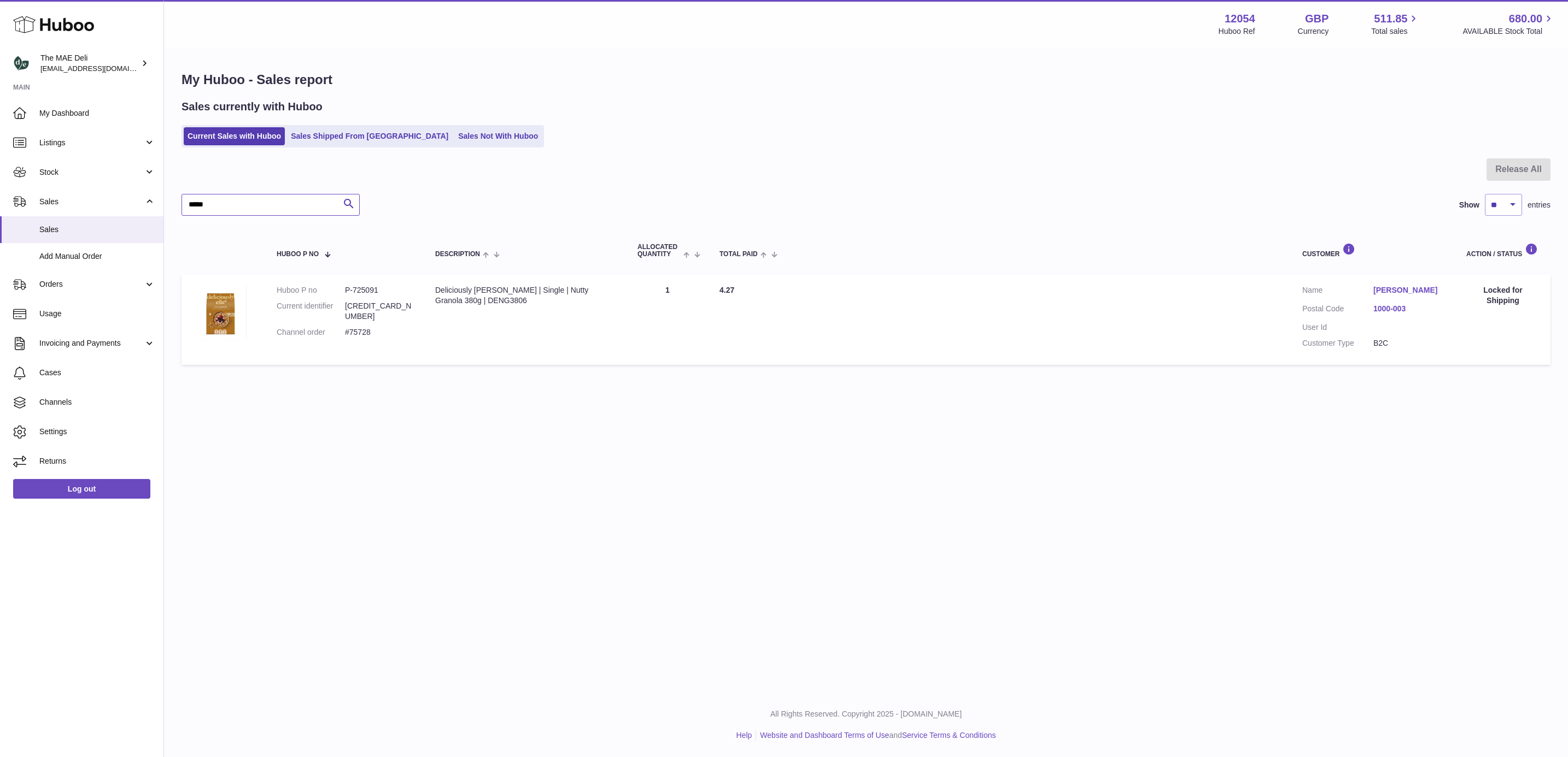
type input "*****"
drag, startPoint x: 483, startPoint y: 299, endPoint x: 523, endPoint y: 285, distance: 42.4
click at [523, 285] on div "Deliciously [PERSON_NAME] | Single | Nutty Granola 380g | DENG3806" at bounding box center [526, 295] width 180 height 21
click at [522, 291] on div "Deliciously [PERSON_NAME] | Single | Nutty Granola 380g | DENG3806" at bounding box center [526, 295] width 180 height 21
drag, startPoint x: 584, startPoint y: 287, endPoint x: 520, endPoint y: 288, distance: 64.0
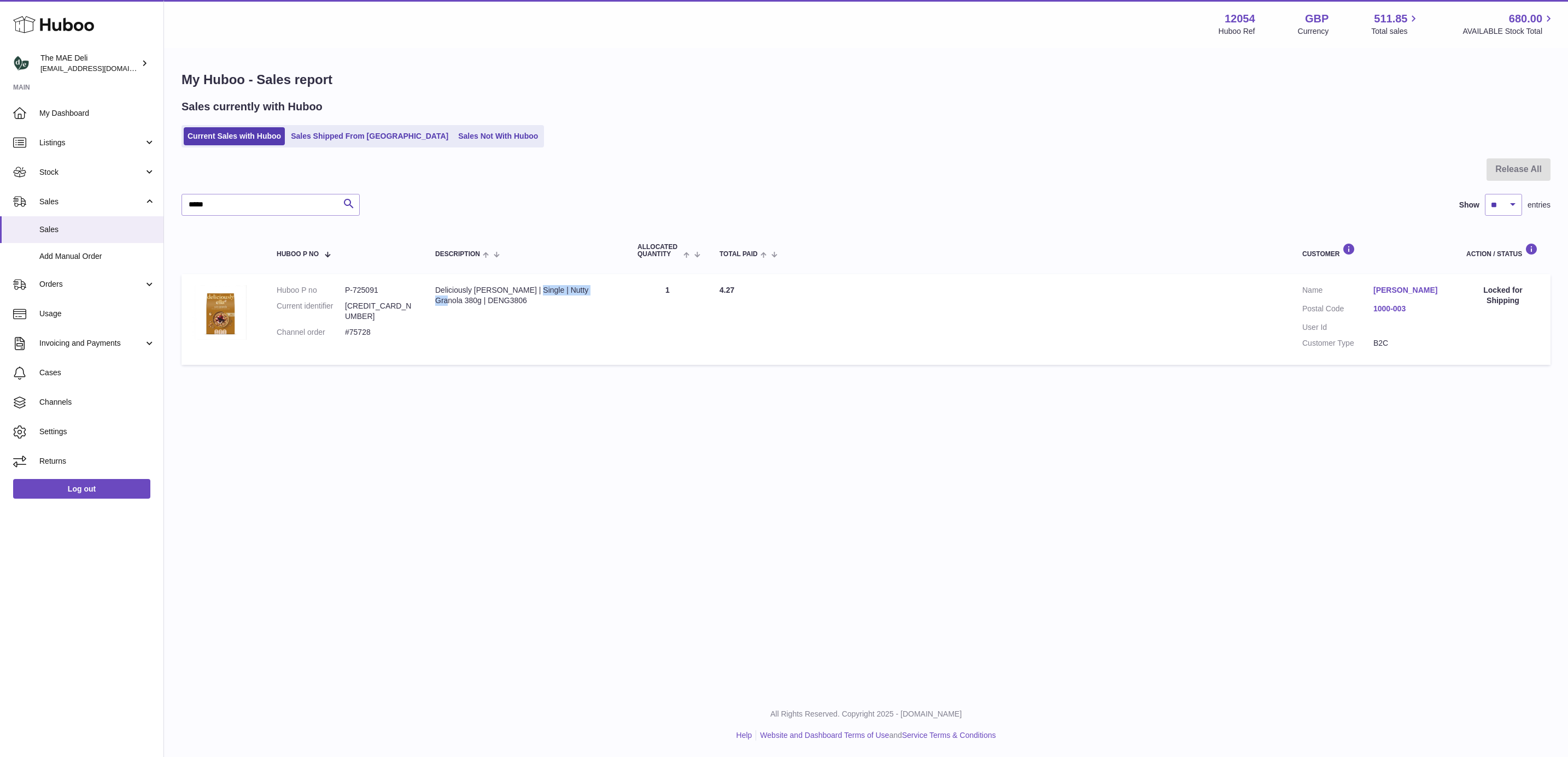
click at [520, 288] on div "Deliciously [PERSON_NAME] | Single | Nutty Granola 380g | DENG3806" at bounding box center [526, 295] width 180 height 21
copy div "Nutty Granola 380g"
